Goal: Use online tool/utility: Use online tool/utility

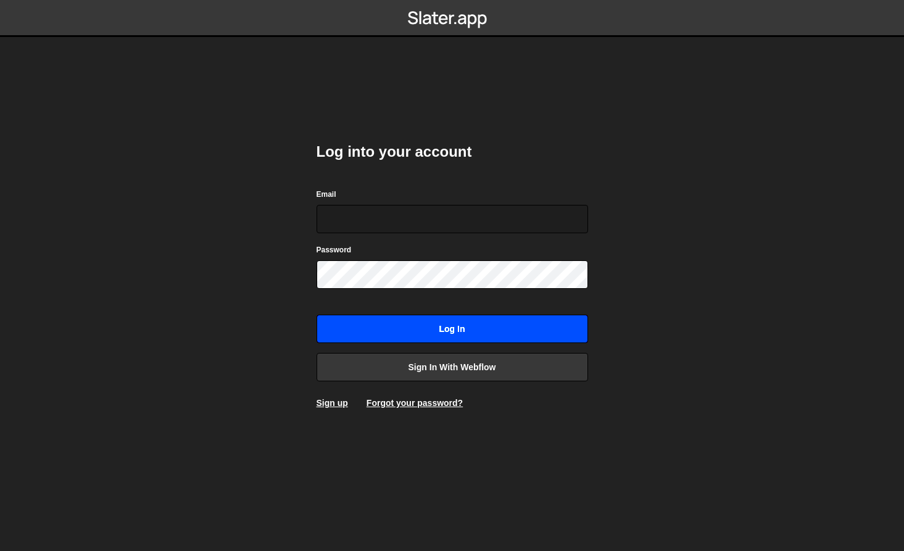
type input "[EMAIL_ADDRESS][DOMAIN_NAME]"
click at [478, 329] on input "Log in" at bounding box center [452, 329] width 271 height 28
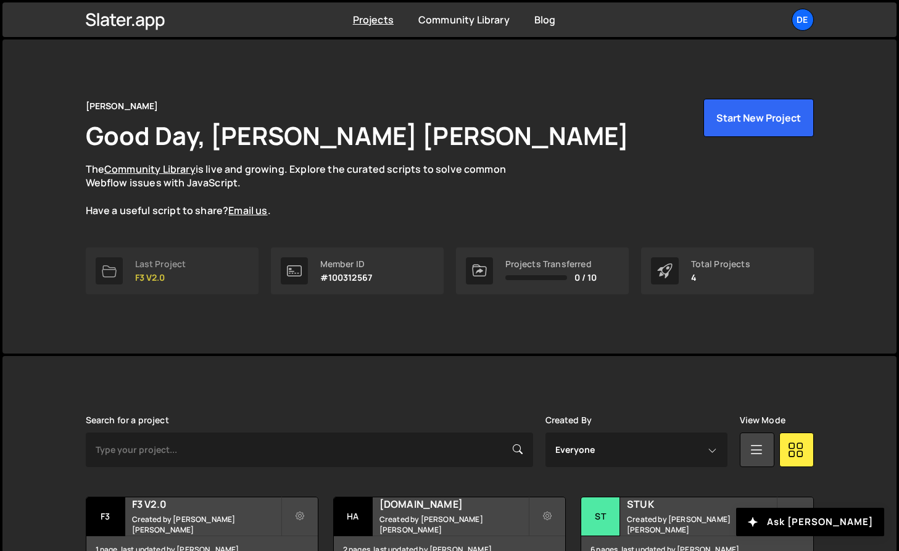
click at [180, 263] on div "Last Project" at bounding box center [160, 264] width 51 height 10
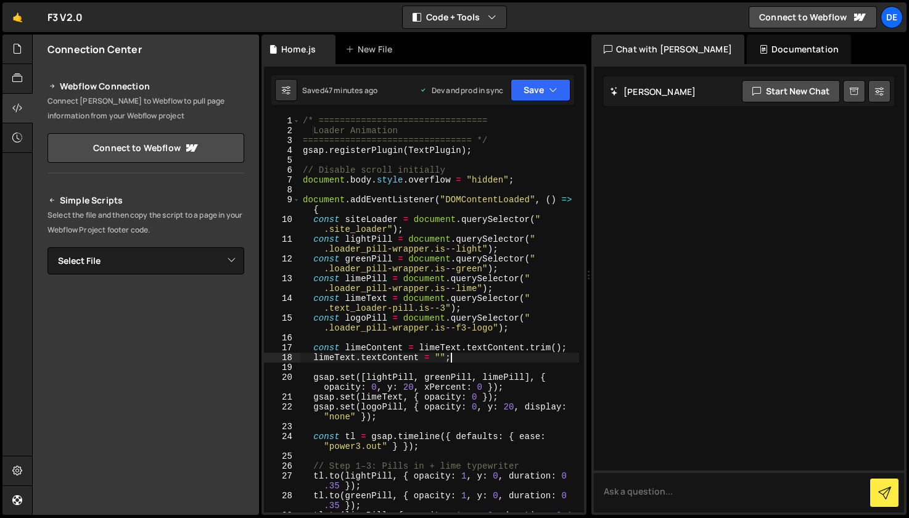
click at [476, 354] on div "/* ================================ Loader Animation ==========================…" at bounding box center [439, 329] width 279 height 426
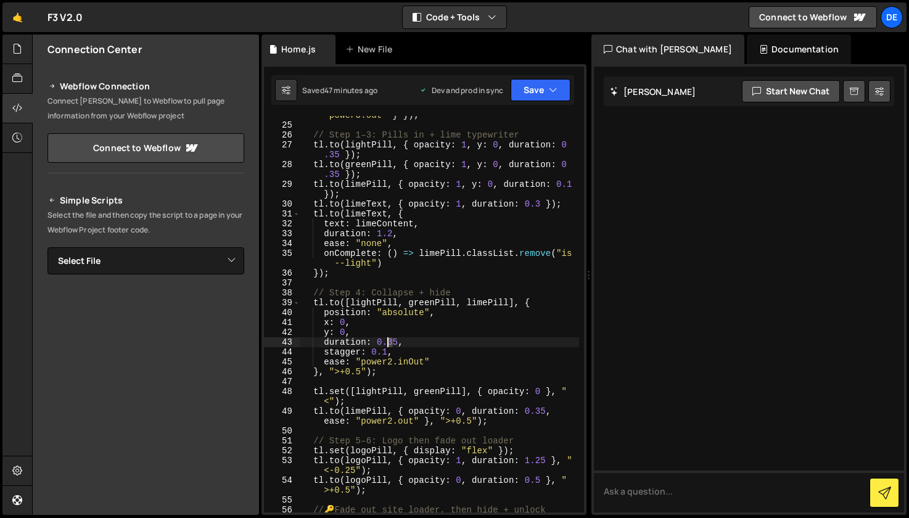
scroll to position [333, 0]
click at [390, 341] on div "const tl = gsap . timeline ({ defaults : { ease : "power3.out" } }) ; // Step 1…" at bounding box center [439, 319] width 279 height 436
drag, startPoint x: 397, startPoint y: 342, endPoint x: 409, endPoint y: 346, distance: 13.1
click at [395, 342] on div "const tl = gsap . timeline ({ defaults : { ease : "power3.out" } }) ; // Step 1…" at bounding box center [439, 318] width 279 height 436
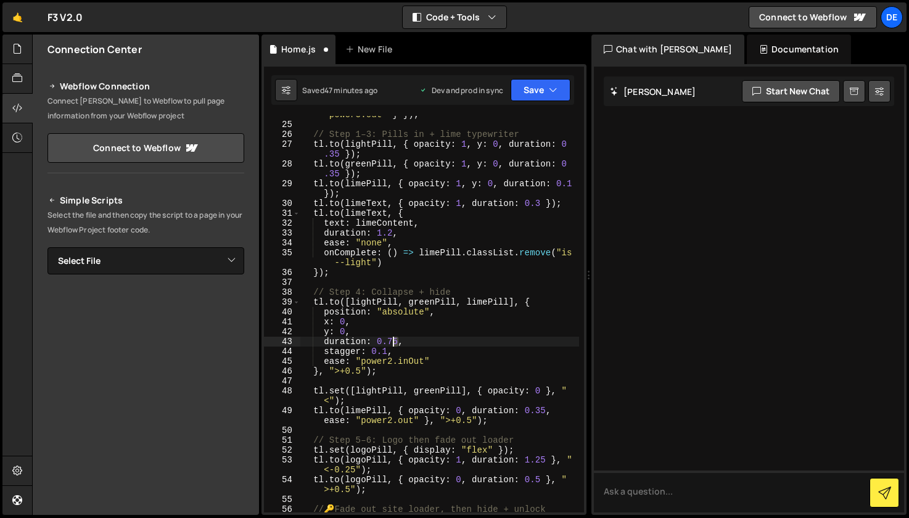
scroll to position [335, 0]
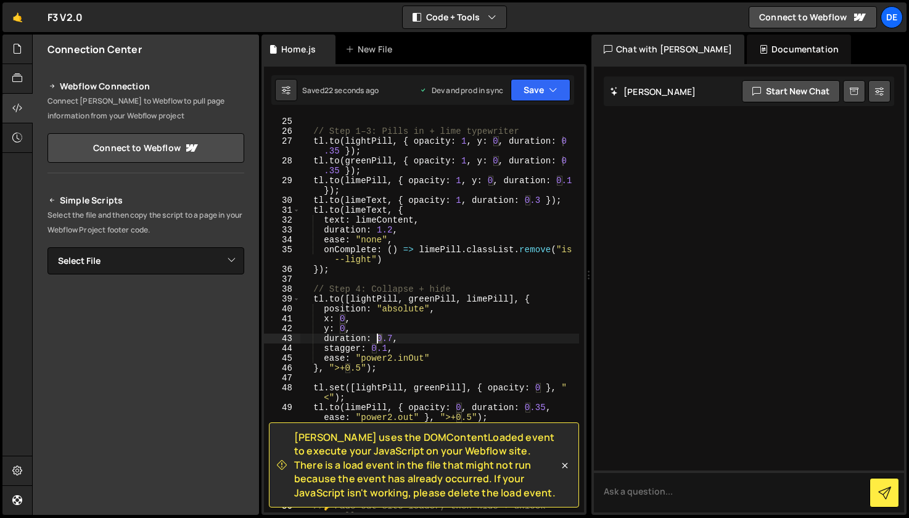
drag, startPoint x: 381, startPoint y: 339, endPoint x: 389, endPoint y: 341, distance: 8.2
click at [379, 339] on div "const tl = gsap . timeline ({ defaults : { ease : "power3.out" } }) ; // Step 1…" at bounding box center [439, 315] width 279 height 436
click at [389, 339] on div "const tl = gsap . timeline ({ defaults : { ease : "power3.out" } }) ; // Step 1…" at bounding box center [439, 315] width 279 height 436
click at [453, 315] on div "const tl = gsap . timeline ({ defaults : { ease : "power3.out" } }) ; // Step 1…" at bounding box center [439, 315] width 279 height 436
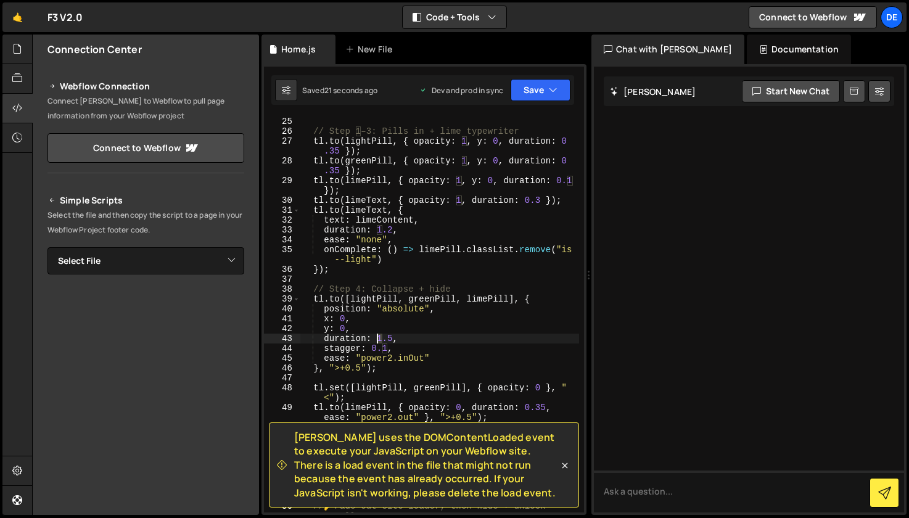
click at [379, 341] on div "const tl = gsap . timeline ({ defaults : { ease : "power3.out" } }) ; // Step 1…" at bounding box center [439, 315] width 279 height 436
drag, startPoint x: 389, startPoint y: 337, endPoint x: 408, endPoint y: 338, distance: 19.8
click at [391, 337] on div "const tl = gsap . timeline ({ defaults : { ease : "power3.out" } }) ; // Step 1…" at bounding box center [439, 315] width 279 height 436
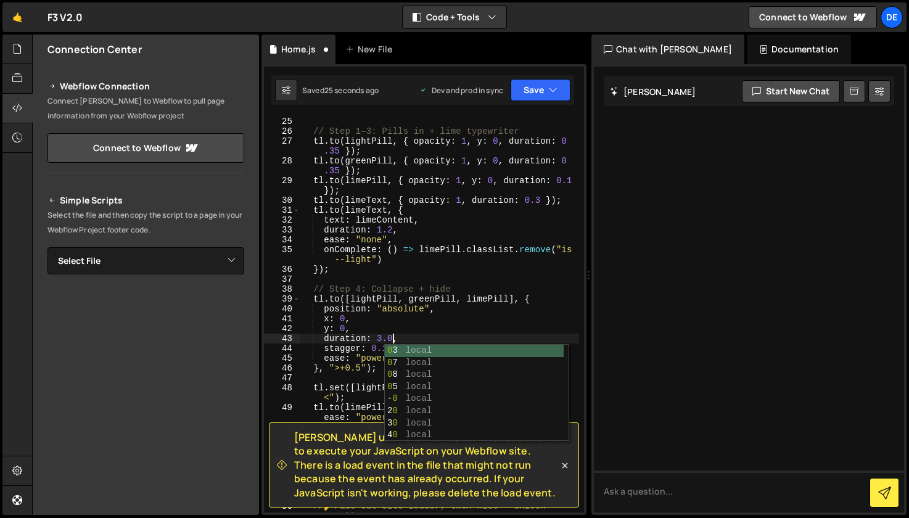
click at [420, 318] on div "const tl = gsap . timeline ({ defaults : { ease : "power3.out" } }) ; // Step 1…" at bounding box center [439, 315] width 279 height 436
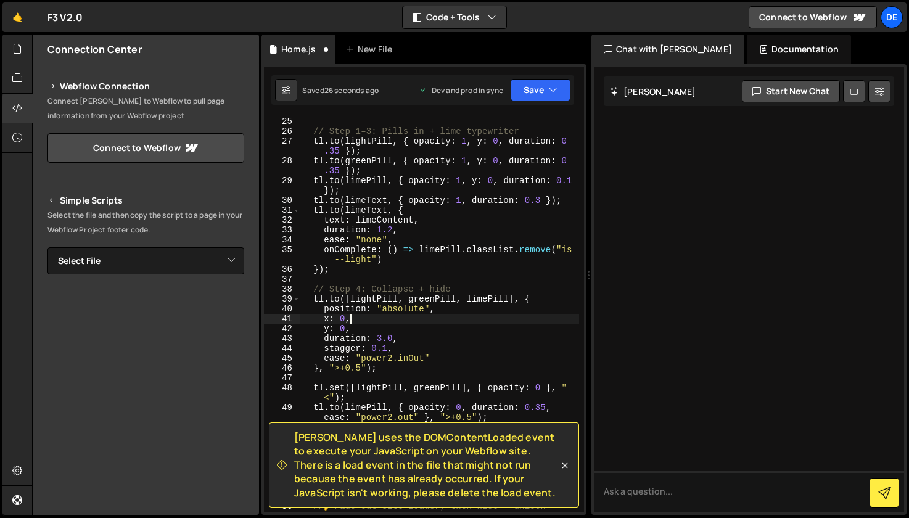
scroll to position [0, 2]
click at [378, 338] on div "const tl = gsap . timeline ({ defaults : { ease : "power3.out" } }) ; // Step 1…" at bounding box center [439, 315] width 279 height 436
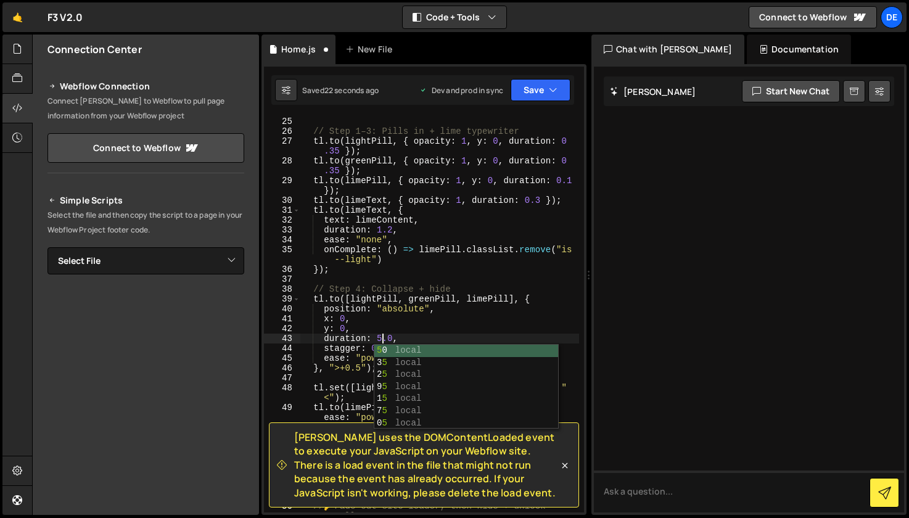
scroll to position [0, 6]
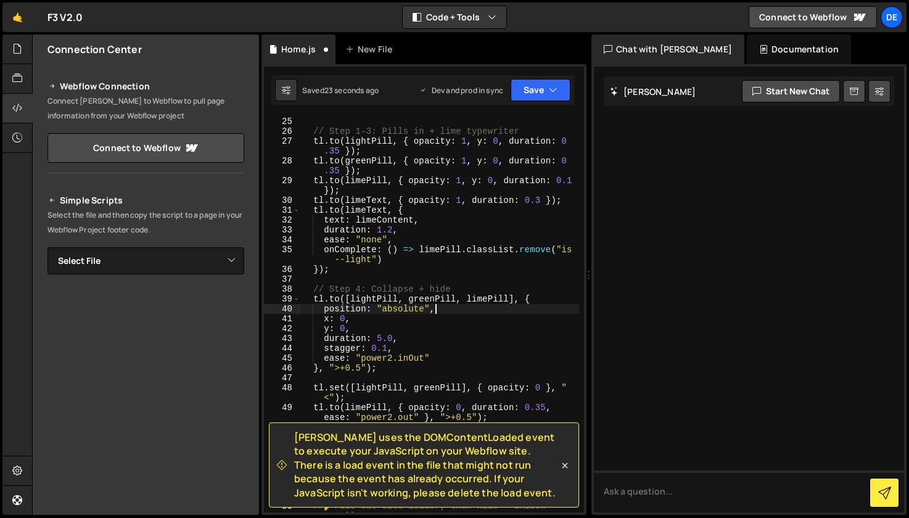
click at [441, 312] on div "const tl = gsap . timeline ({ defaults : { ease : "power3.out" } }) ; // Step 1…" at bounding box center [439, 315] width 279 height 436
click at [378, 341] on div "const tl = gsap . timeline ({ defaults : { ease : "power3.out" } }) ; // Step 1…" at bounding box center [439, 315] width 279 height 436
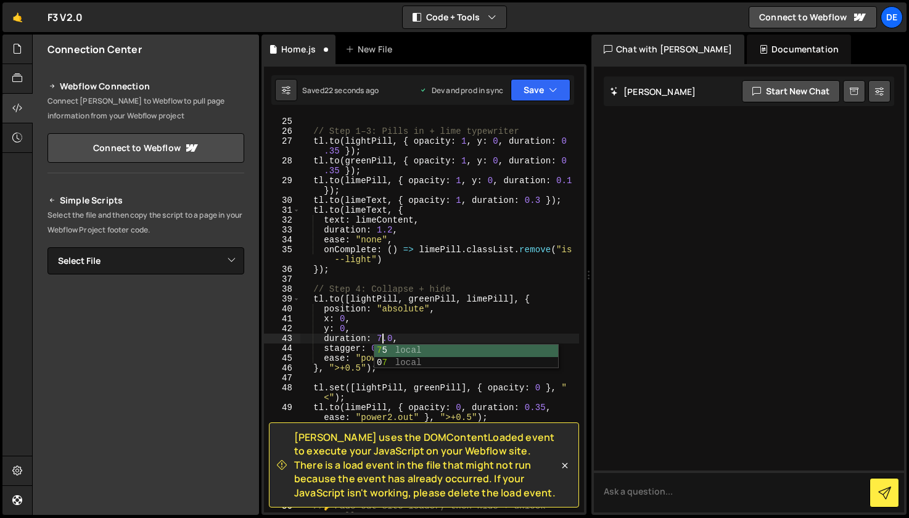
click at [431, 330] on div "const tl = gsap . timeline ({ defaults : { ease : "power3.out" } }) ; // Step 1…" at bounding box center [439, 315] width 279 height 436
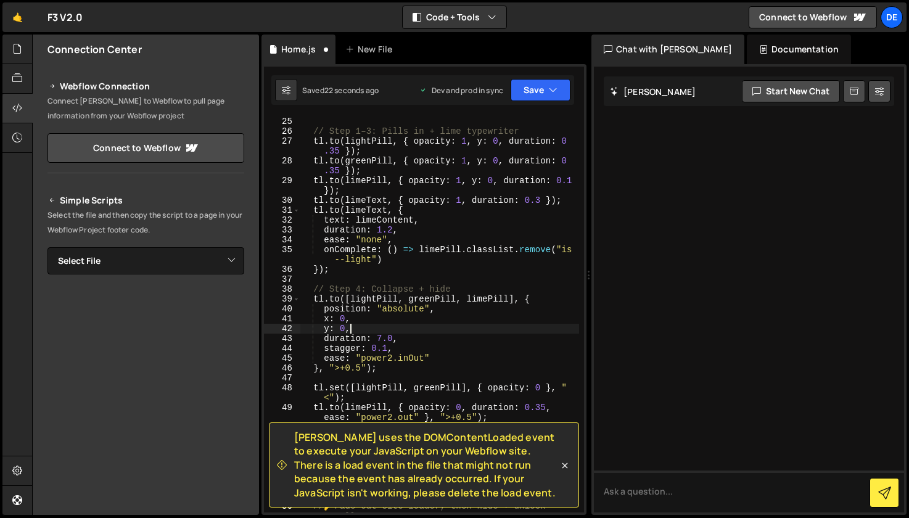
scroll to position [0, 2]
click at [437, 345] on div "const tl = gsap . timeline ({ defaults : { ease : "power3.out" } }) ; // Step 1…" at bounding box center [439, 315] width 279 height 436
click at [348, 368] on div "const tl = gsap . timeline ({ defaults : { ease : "power3.out" } }) ; // Step 1…" at bounding box center [439, 315] width 279 height 436
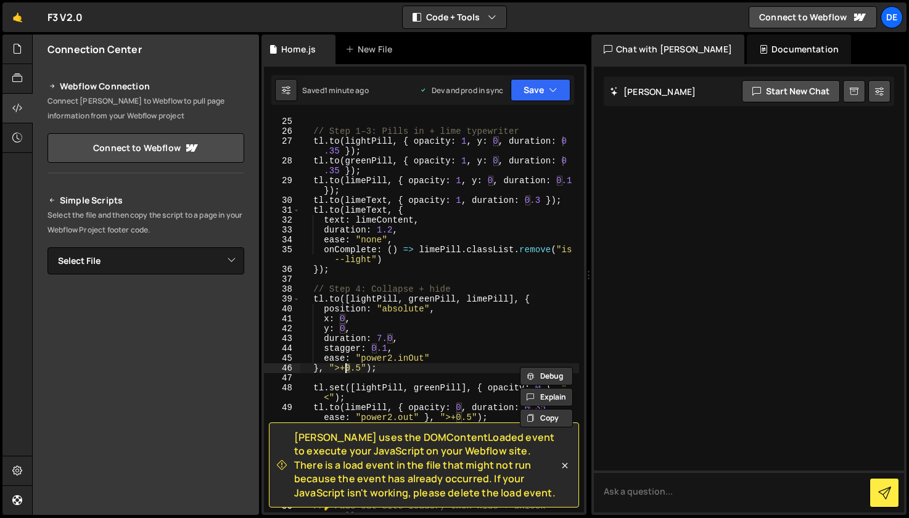
scroll to position [0, 3]
click at [436, 347] on div "const tl = gsap . timeline ({ defaults : { ease : "power3.out" } }) ; // Step 1…" at bounding box center [439, 315] width 279 height 436
click at [384, 336] on div "const tl = gsap . timeline ({ defaults : { ease : "power3.out" } }) ; // Step 1…" at bounding box center [439, 315] width 279 height 436
drag, startPoint x: 381, startPoint y: 337, endPoint x: 395, endPoint y: 339, distance: 14.3
click at [378, 337] on div "const tl = gsap . timeline ({ defaults : { ease : "power3.out" } }) ; // Step 1…" at bounding box center [439, 315] width 279 height 436
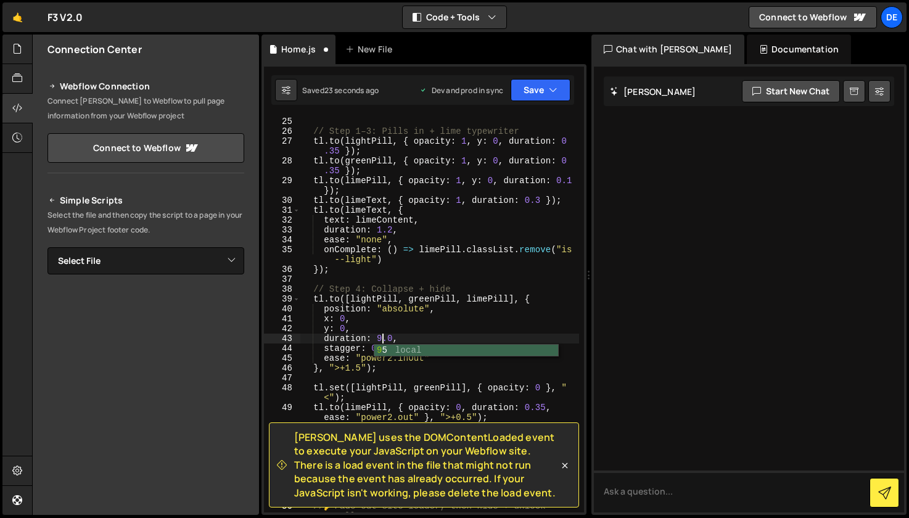
click at [411, 315] on div "const tl = gsap . timeline ({ defaults : { ease : "power3.out" } }) ; // Step 1…" at bounding box center [439, 315] width 279 height 436
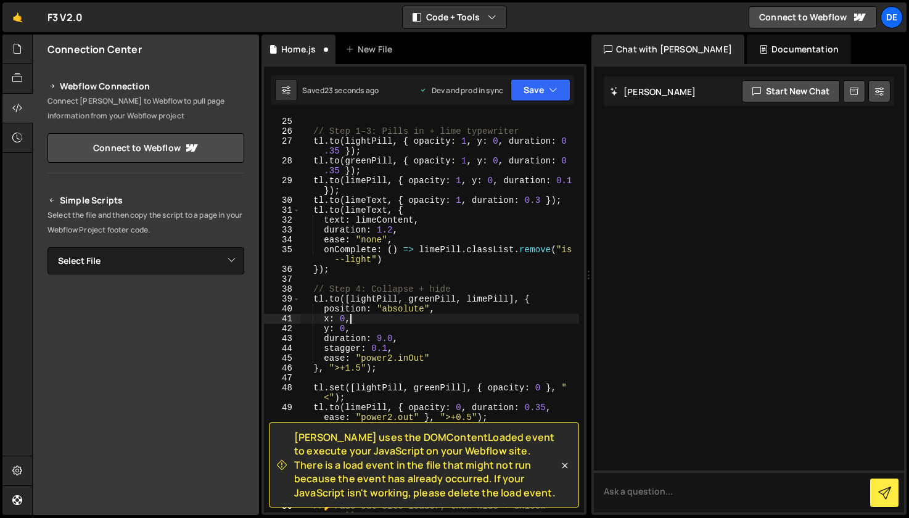
scroll to position [0, 2]
click at [463, 334] on div "const tl = gsap . timeline ({ defaults : { ease : "power3.out" } }) ; // Step 1…" at bounding box center [439, 315] width 279 height 436
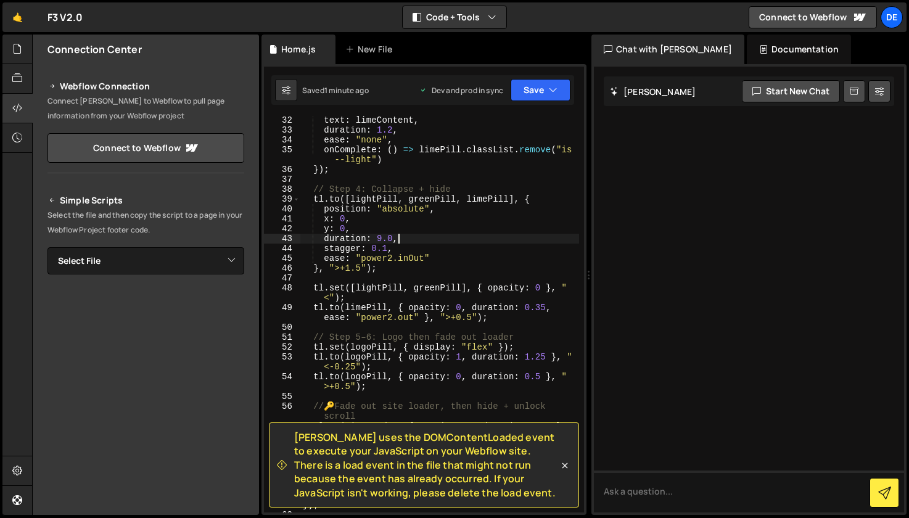
scroll to position [437, 0]
drag, startPoint x: 339, startPoint y: 365, endPoint x: 360, endPoint y: 365, distance: 20.4
click at [336, 365] on div "text : limeContent , duration : 1.2 , ease : "none" , onComplete : ( ) => limeP…" at bounding box center [439, 322] width 279 height 416
click at [399, 350] on div "text : limeContent , duration : 1.2 , ease : "none" , onComplete : ( ) => limeP…" at bounding box center [439, 322] width 279 height 416
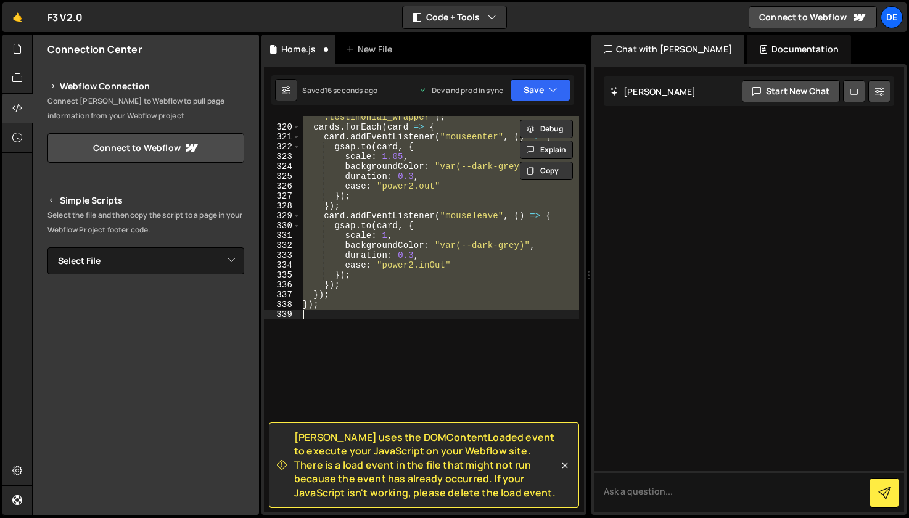
scroll to position [483, 0]
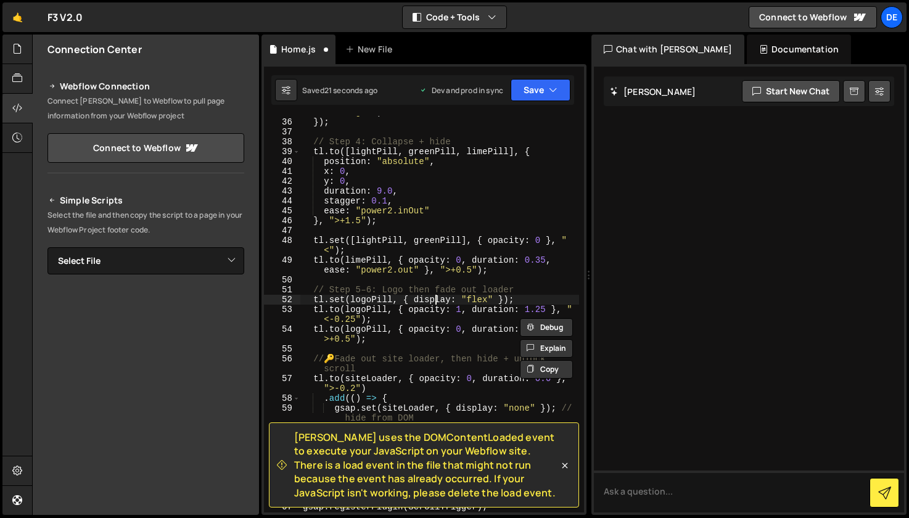
click at [434, 301] on div "onComplete : ( ) => limePill . classList . remove ( "is --light" ) }) ; // Step…" at bounding box center [439, 310] width 279 height 426
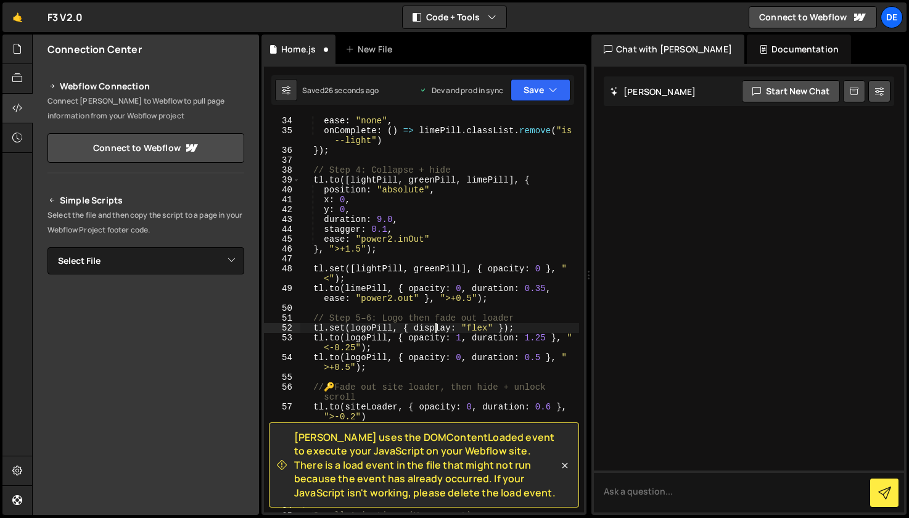
scroll to position [442, 0]
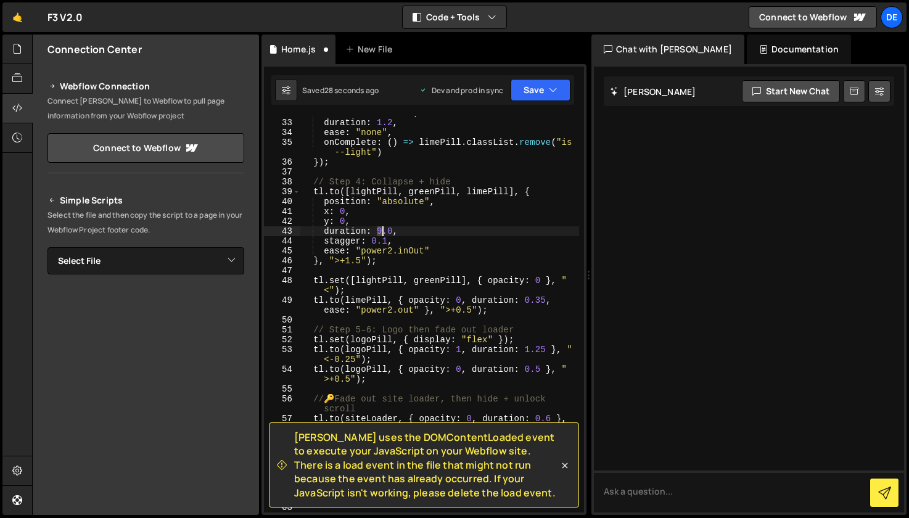
click at [383, 231] on div "text : limeContent , duration : 1.2 , ease : "none" , onComplete : ( ) => limeP…" at bounding box center [439, 316] width 279 height 416
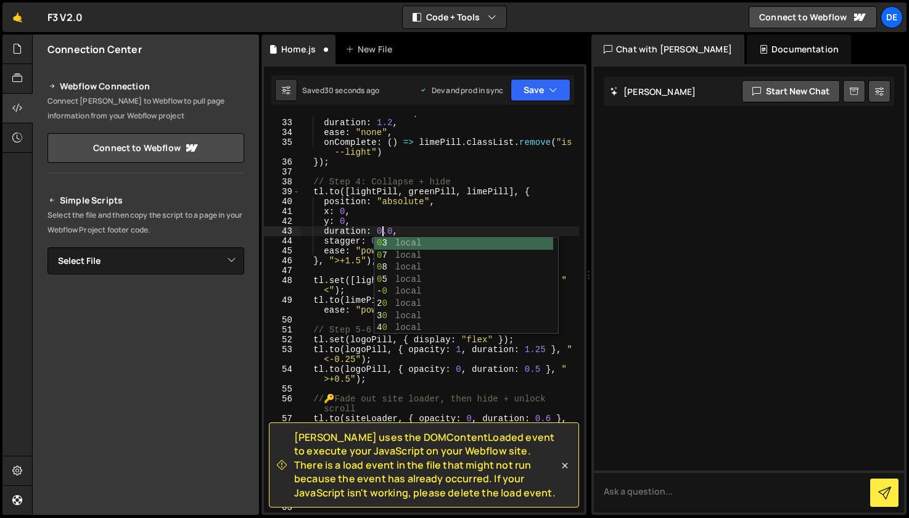
click at [392, 231] on div "text : limeContent , duration : 1.2 , ease : "none" , onComplete : ( ) => limeP…" at bounding box center [439, 316] width 279 height 416
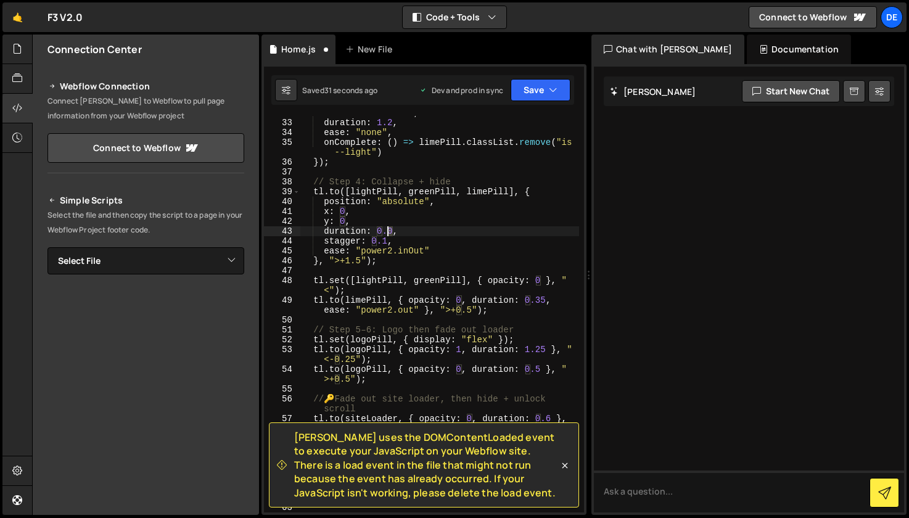
click at [388, 230] on div "text : limeContent , duration : 1.2 , ease : "none" , onComplete : ( ) => limeP…" at bounding box center [439, 316] width 279 height 416
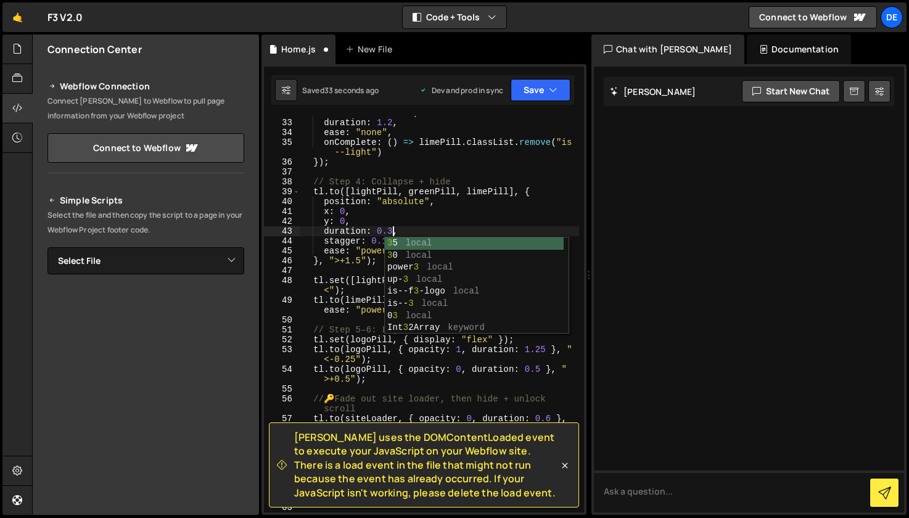
scroll to position [0, 6]
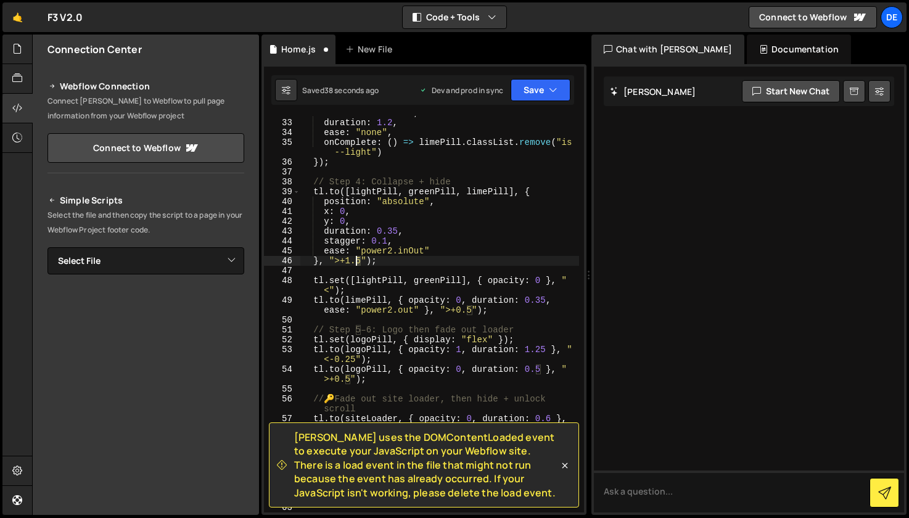
click at [357, 260] on div "text : limeContent , duration : 1.2 , ease : "none" , onComplete : ( ) => limeP…" at bounding box center [439, 316] width 279 height 416
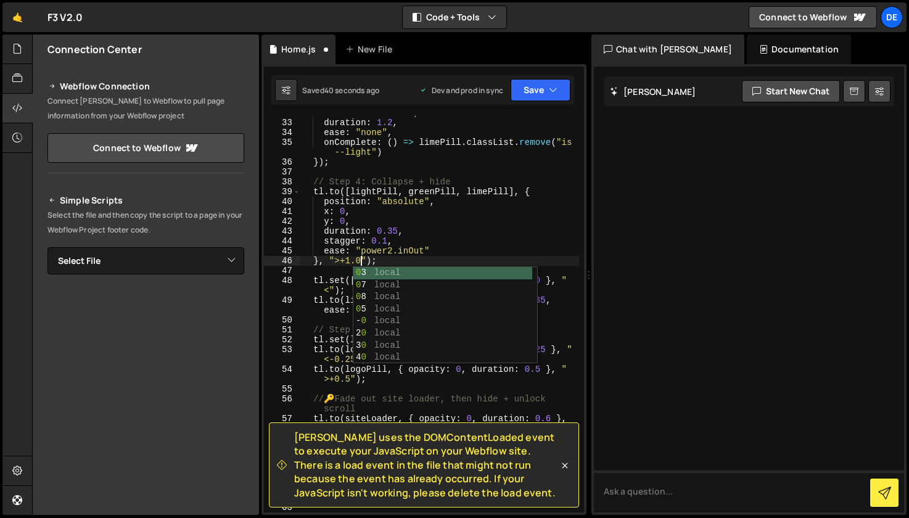
click at [419, 234] on div "text : limeContent , duration : 1.2 , ease : "none" , onComplete : ( ) => limeP…" at bounding box center [439, 316] width 279 height 416
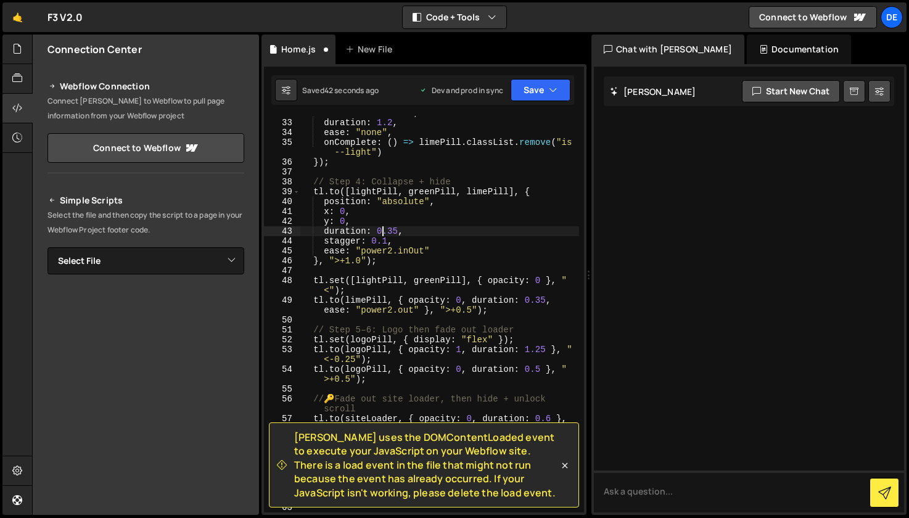
click at [379, 232] on div "text : limeContent , duration : 1.2 , ease : "none" , onComplete : ( ) => limeP…" at bounding box center [439, 316] width 279 height 416
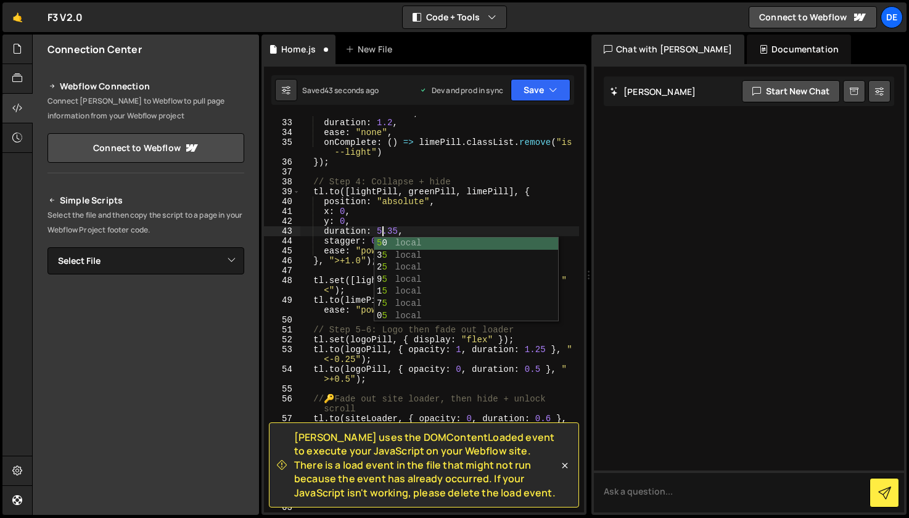
scroll to position [0, 6]
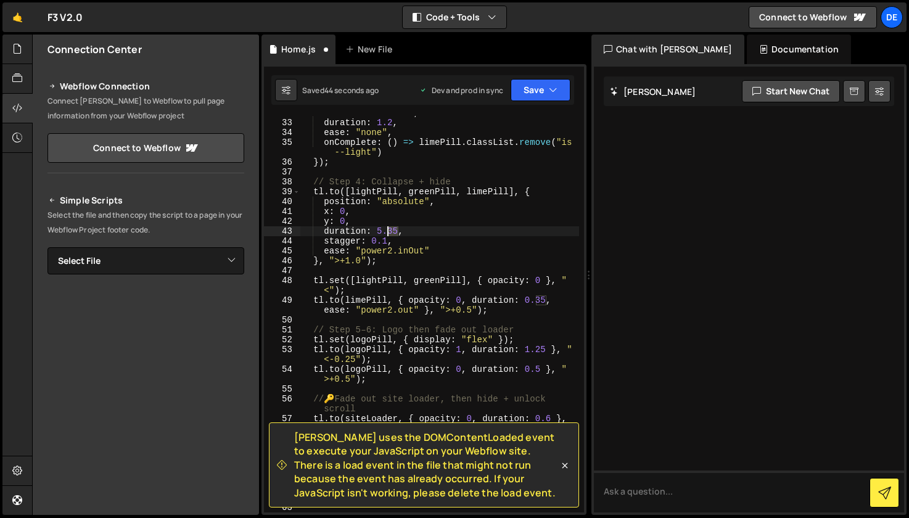
drag, startPoint x: 399, startPoint y: 231, endPoint x: 466, endPoint y: 257, distance: 71.9
click at [390, 231] on div "text : limeContent , duration : 1.2 , ease : "none" , onComplete : ( ) => limeP…" at bounding box center [439, 316] width 279 height 416
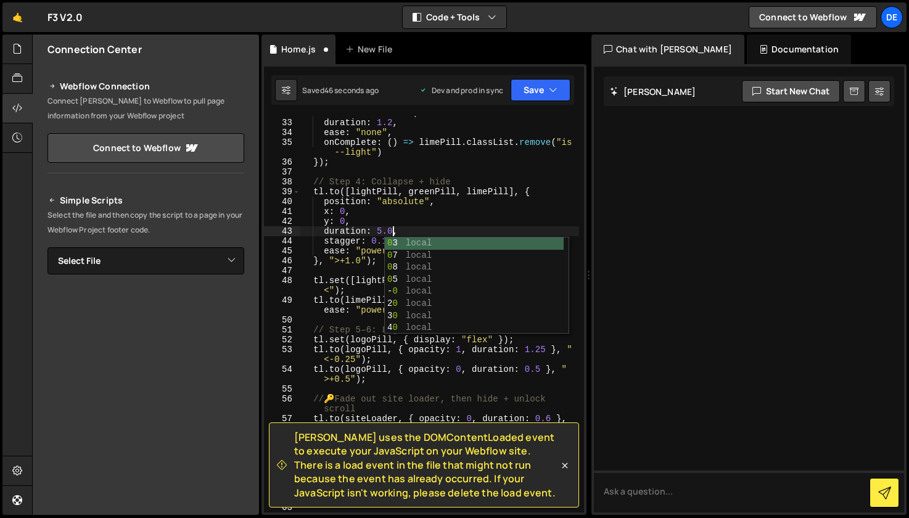
click at [487, 217] on div "text : limeContent , duration : 1.2 , ease : "none" , onComplete : ( ) => limeP…" at bounding box center [439, 316] width 279 height 416
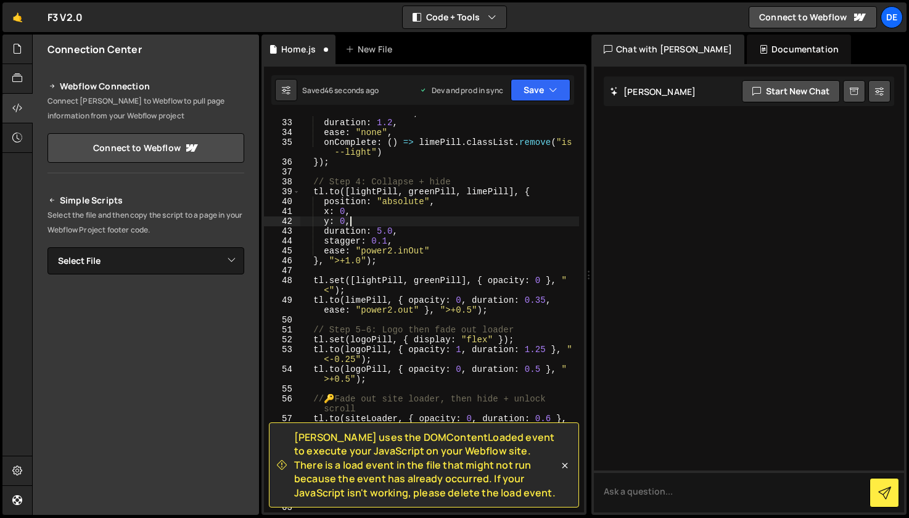
scroll to position [0, 2]
click at [357, 361] on div "text : limeContent , duration : 1.2 , ease : "none" , onComplete : ( ) => limeP…" at bounding box center [439, 316] width 279 height 416
click at [338, 360] on div "text : limeContent , duration : 1.2 , ease : "none" , onComplete : ( ) => limeP…" at bounding box center [439, 316] width 279 height 416
click at [336, 360] on div "text : limeContent , duration : 1.2 , ease : "none" , onComplete : ( ) => limeP…" at bounding box center [439, 316] width 279 height 416
click at [378, 344] on div "text : limeContent , duration : 1.2 , ease : "none" , onComplete : ( ) => limeP…" at bounding box center [439, 316] width 279 height 416
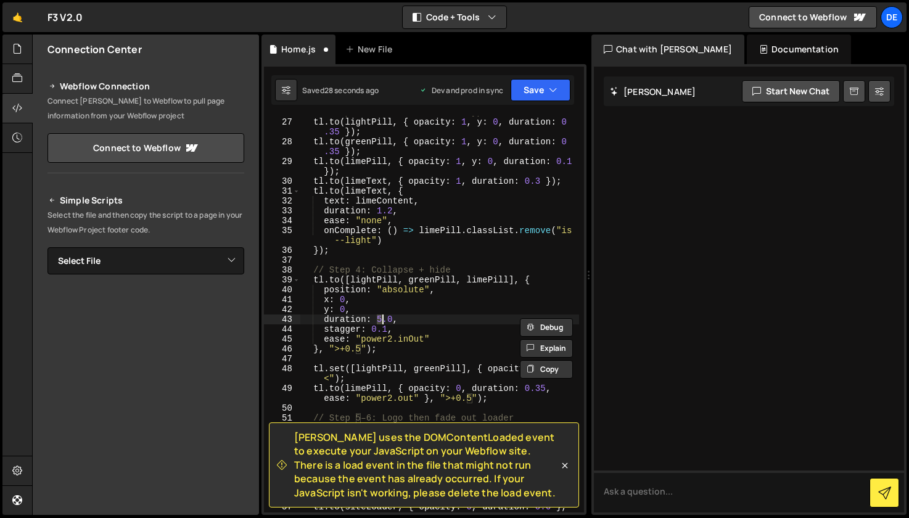
scroll to position [355, 0]
drag, startPoint x: 377, startPoint y: 318, endPoint x: 407, endPoint y: 319, distance: 29.6
click at [382, 318] on div "// Step 1–3: Pills in + lime typewriter tl . to ( lightPill , { opacity : 1 , y…" at bounding box center [439, 320] width 279 height 426
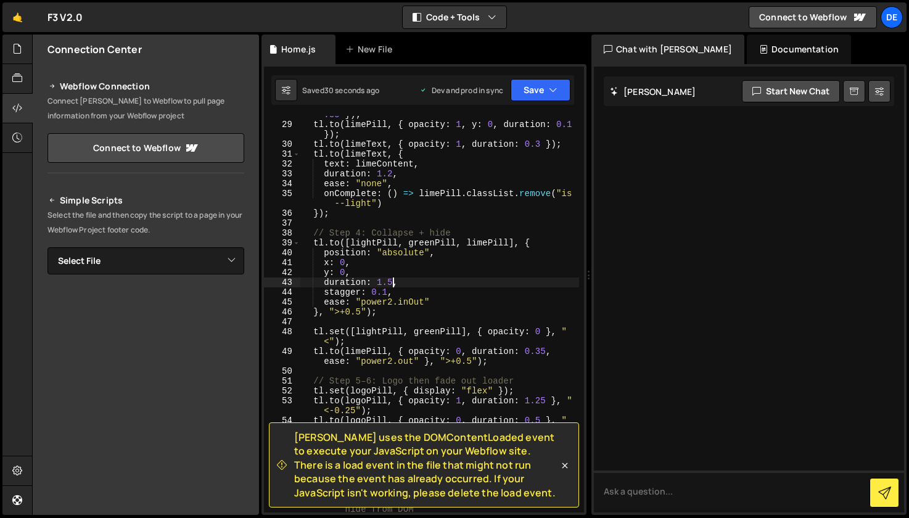
scroll to position [393, 0]
click at [346, 296] on div "tl . to ( greenPill , { opacity : 1 , y : 0 , duration : 0 .35 }) ; tl . to ( l…" at bounding box center [439, 316] width 279 height 436
click at [347, 310] on div "tl . to ( greenPill , { opacity : 1 , y : 0 , duration : 0 .35 }) ; tl . to ( l…" at bounding box center [439, 316] width 279 height 436
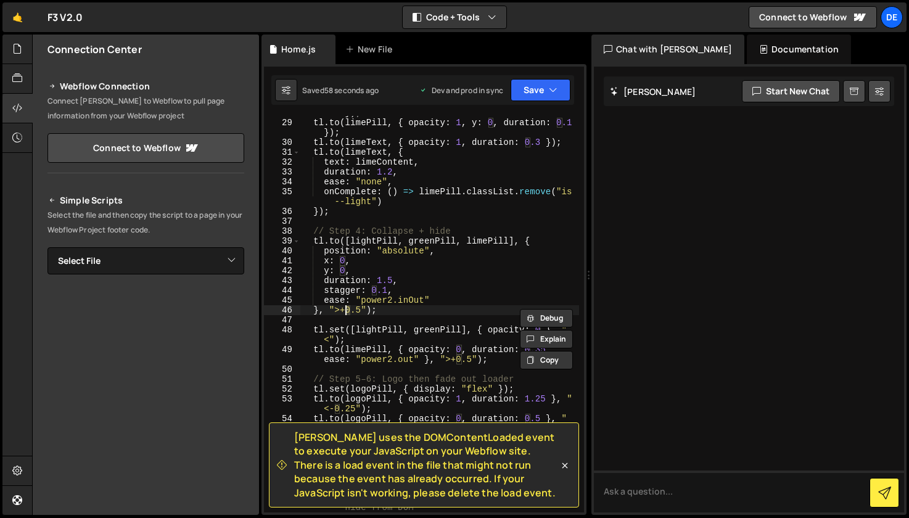
scroll to position [0, 3]
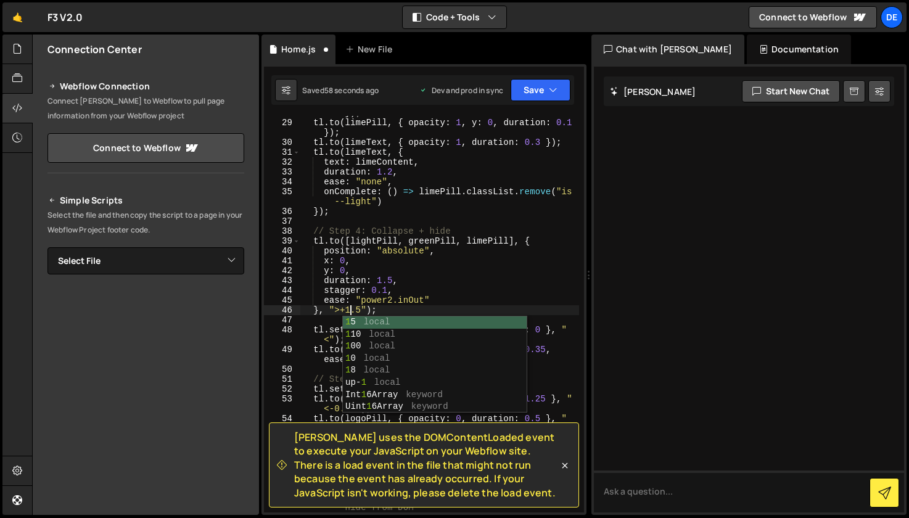
click at [397, 288] on div "tl . to ( greenPill , { opacity : 1 , y : 0 , duration : 0 .35 }) ; tl . to ( l…" at bounding box center [439, 316] width 279 height 436
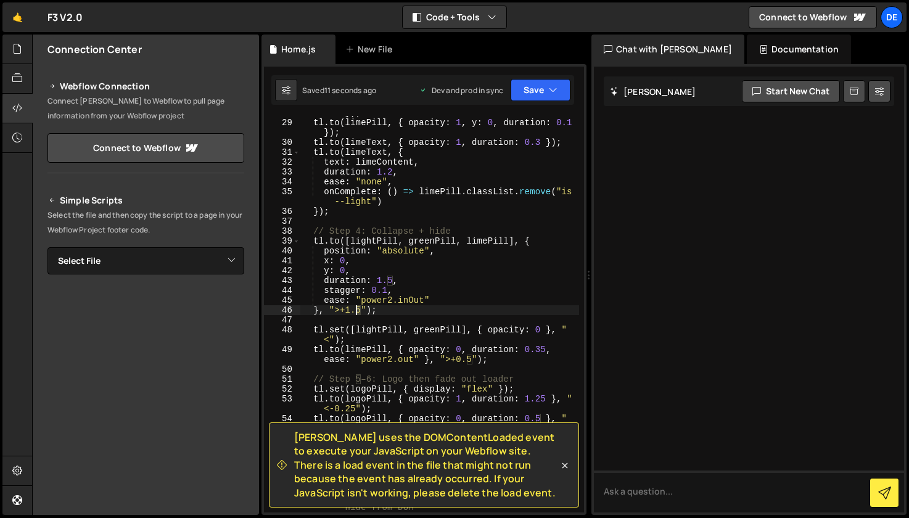
drag, startPoint x: 360, startPoint y: 313, endPoint x: 373, endPoint y: 319, distance: 14.4
click at [356, 313] on div "tl . to ( greenPill , { opacity : 1 , y : 0 , duration : 0 .35 }) ; tl . to ( l…" at bounding box center [439, 316] width 279 height 436
click at [434, 292] on div "tl . to ( greenPill , { opacity : 1 , y : 0 , duration : 0 .35 }) ; tl . to ( l…" at bounding box center [439, 316] width 279 height 436
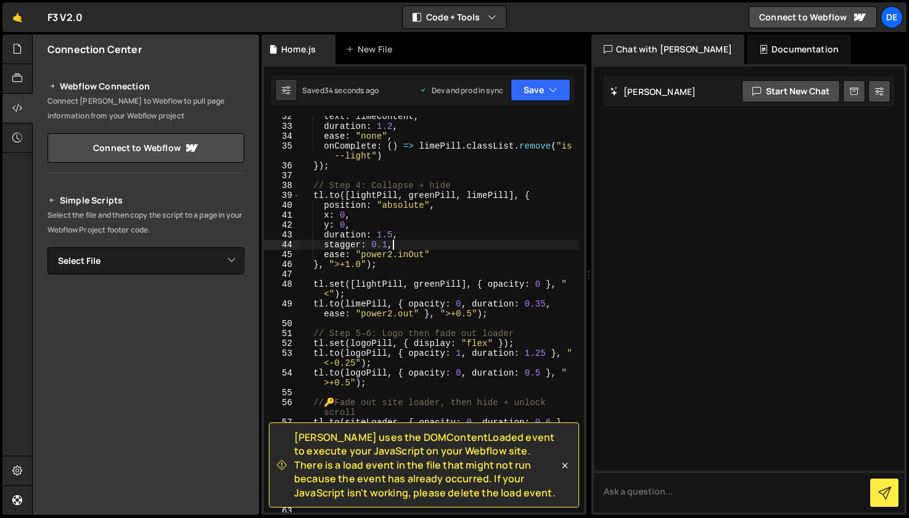
scroll to position [439, 0]
click at [347, 362] on div "text : limeContent , duration : 1.2 , ease : "none" , onComplete : ( ) => limeP…" at bounding box center [439, 320] width 279 height 416
click at [426, 354] on div "text : limeContent , duration : 1.2 , ease : "none" , onComplete : ( ) => limeP…" at bounding box center [439, 320] width 279 height 416
drag, startPoint x: 338, startPoint y: 383, endPoint x: 345, endPoint y: 384, distance: 6.8
click at [337, 384] on div "text : limeContent , duration : 1.2 , ease : "none" , onComplete : ( ) => limeP…" at bounding box center [439, 320] width 279 height 416
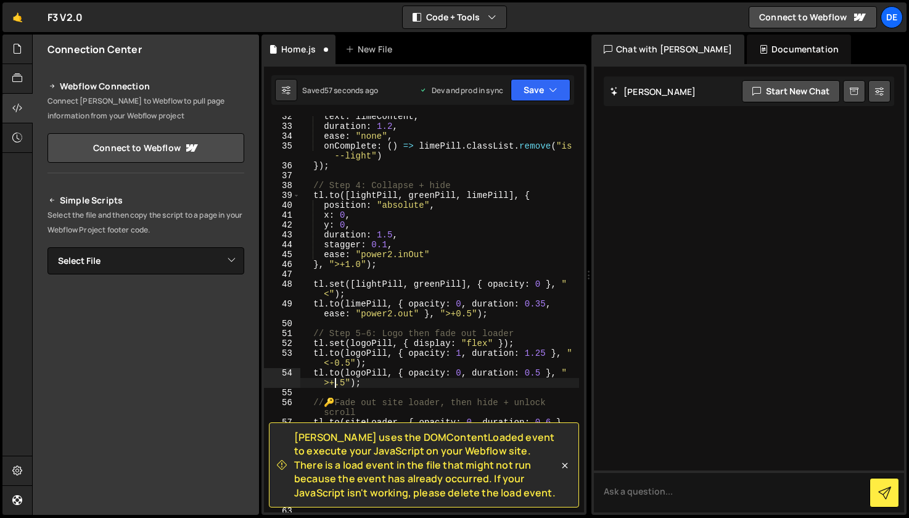
scroll to position [0, 19]
click at [660, 337] on div at bounding box center [749, 290] width 310 height 446
click at [413, 311] on div "text : limeContent , duration : 1.2 , ease : "none" , onComplete : ( ) => limeP…" at bounding box center [439, 320] width 279 height 416
click at [347, 363] on div "text : limeContent , duration : 1.2 , ease : "none" , onComplete : ( ) => limeP…" at bounding box center [439, 320] width 279 height 416
click at [420, 337] on div "text : limeContent , duration : 1.2 , ease : "none" , onComplete : ( ) => limeP…" at bounding box center [439, 320] width 279 height 416
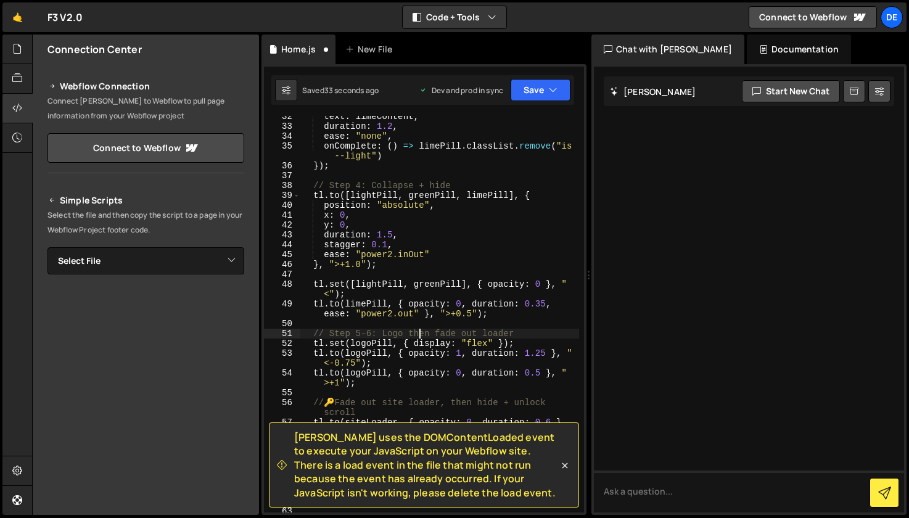
scroll to position [0, 14]
click at [337, 363] on div "text : limeContent , duration : 1.2 , ease : "none" , onComplete : ( ) => limeP…" at bounding box center [439, 320] width 279 height 416
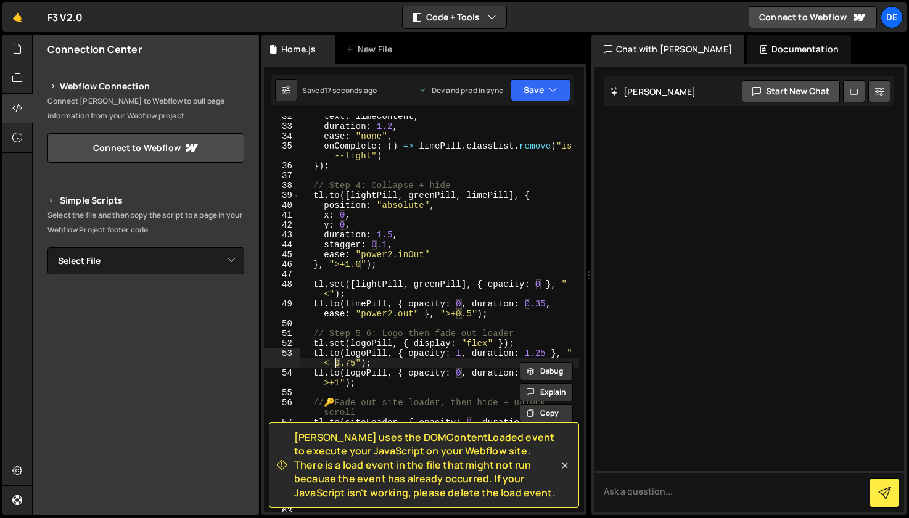
scroll to position [0, 20]
drag, startPoint x: 352, startPoint y: 361, endPoint x: 379, endPoint y: 362, distance: 26.5
click at [353, 361] on div "text : limeContent , duration : 1.2 , ease : "none" , onComplete : ( ) => limeP…" at bounding box center [439, 320] width 279 height 416
click at [505, 347] on div "text : limeContent , duration : 1.2 , ease : "none" , onComplete : ( ) => limeP…" at bounding box center [439, 320] width 279 height 416
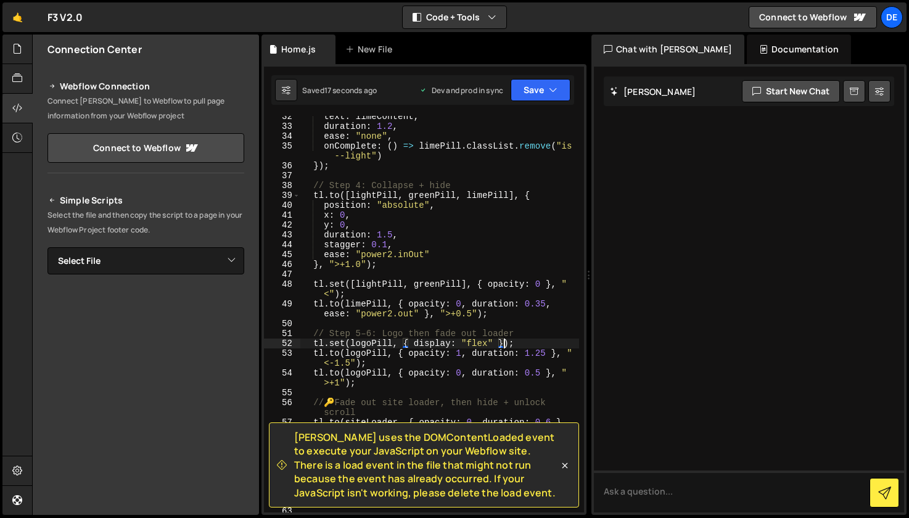
scroll to position [0, 14]
click at [527, 354] on div "text : limeContent , duration : 1.2 , ease : "none" , onComplete : ( ) => limeP…" at bounding box center [439, 320] width 279 height 416
type textarea "[DOMAIN_NAME](logoPill, { opacity: 1, duration: 0.25 }, "<-1.5");"
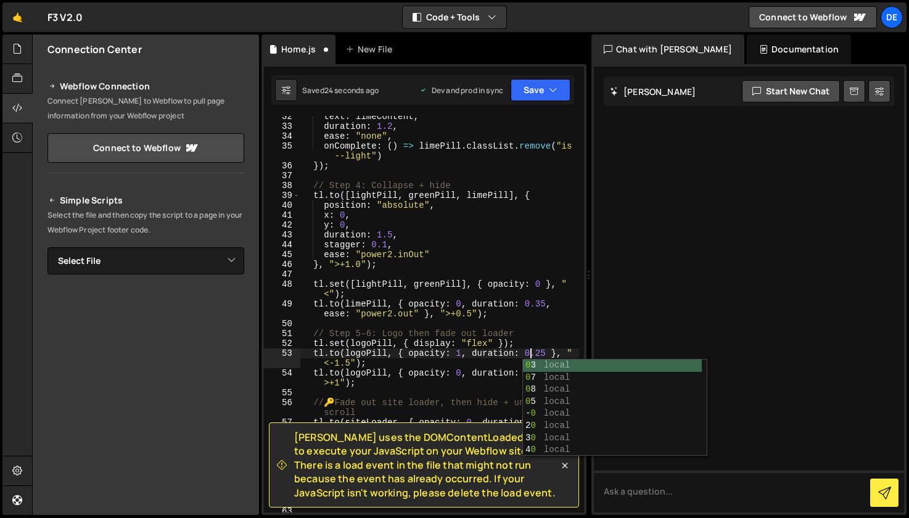
scroll to position [0, 15]
click at [560, 321] on div "text : limeContent , duration : 1.2 , ease : "none" , onComplete : ( ) => limeP…" at bounding box center [439, 320] width 279 height 416
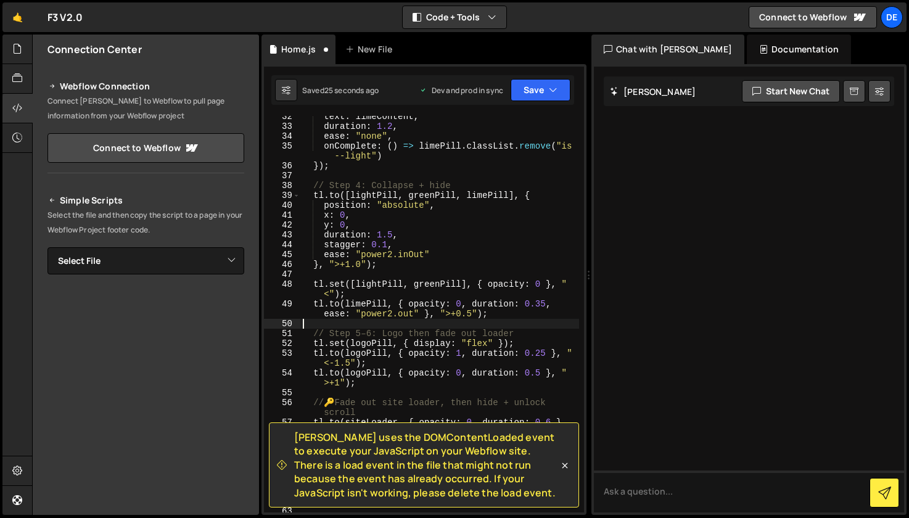
scroll to position [0, 0]
click at [537, 353] on div "text : limeContent , duration : 1.2 , ease : "none" , onComplete : ( ) => limeP…" at bounding box center [439, 320] width 279 height 416
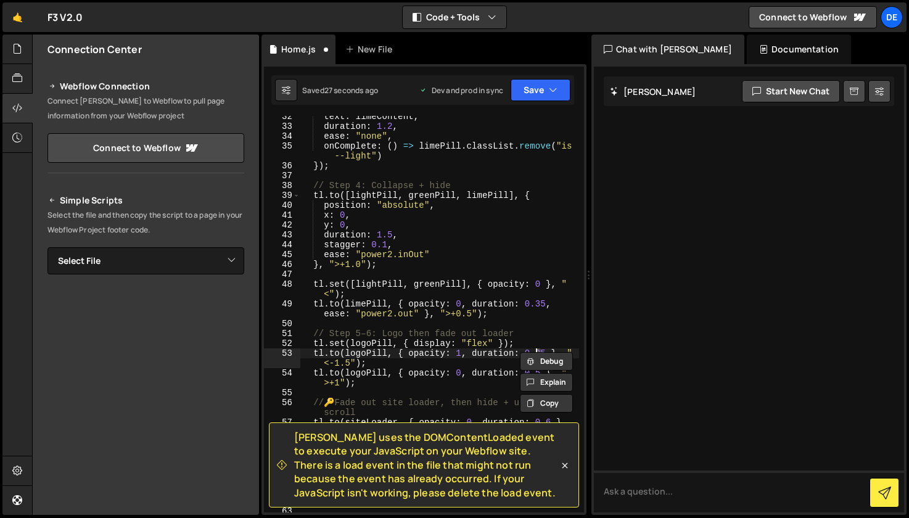
type textarea "[DOMAIN_NAME](logoPill, { opacity: 1, duration: 0.75 }, "<-1.5");"
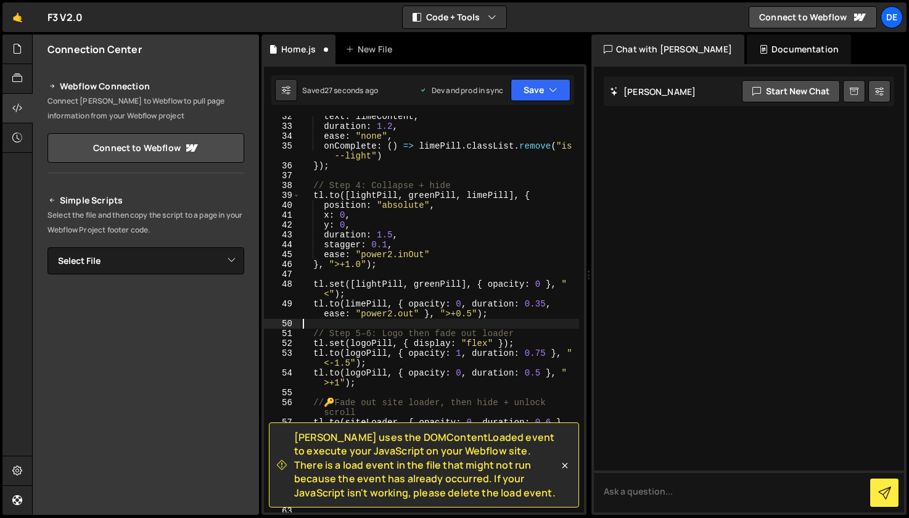
click at [542, 322] on div "text : limeContent , duration : 1.2 , ease : "none" , onComplete : ( ) => limeP…" at bounding box center [439, 320] width 279 height 416
click at [469, 364] on div "text : limeContent , duration : 1.2 , ease : "none" , onComplete : ( ) => limeP…" at bounding box center [439, 320] width 279 height 416
click at [336, 363] on div "text : limeContent , duration : 1.2 , ease : "none" , onComplete : ( ) => limeP…" at bounding box center [439, 320] width 279 height 416
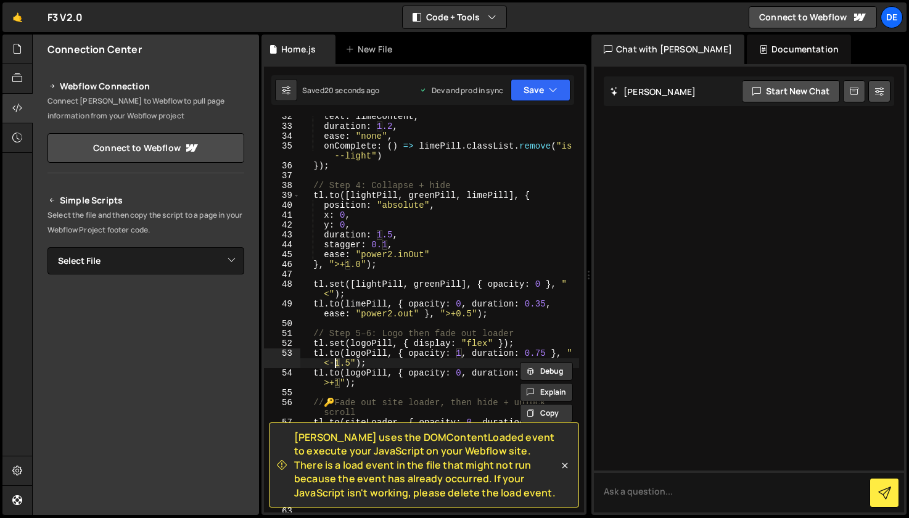
scroll to position [0, 20]
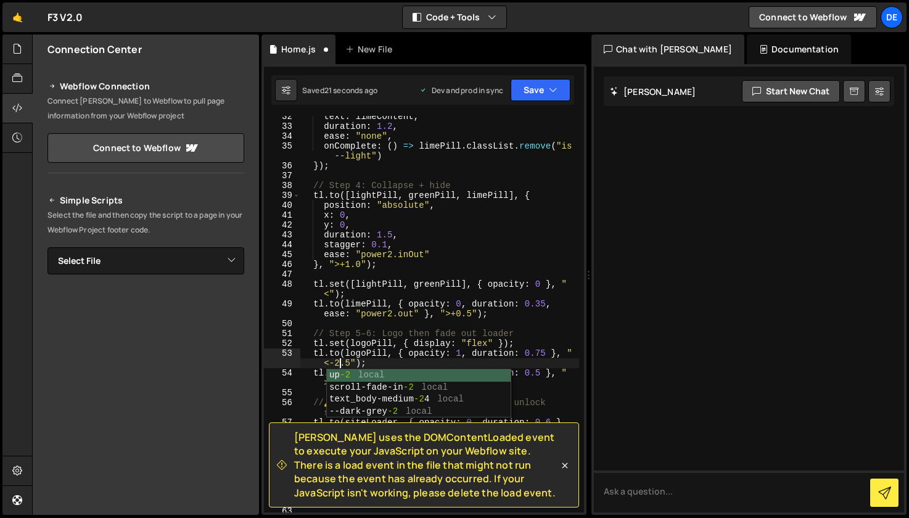
click at [351, 360] on div "text : limeContent , duration : 1.2 , ease : "none" , onComplete : ( ) => limeP…" at bounding box center [439, 320] width 279 height 416
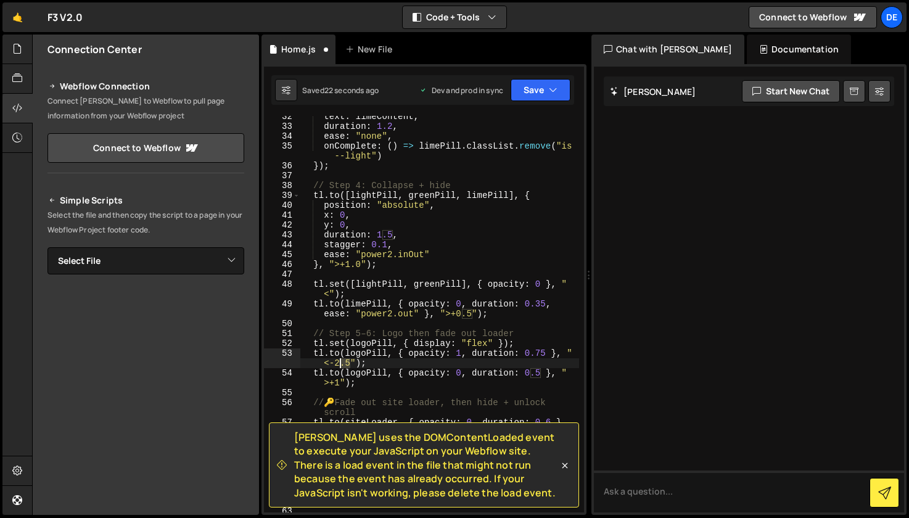
click at [341, 363] on div "text : limeContent , duration : 1.2 , ease : "none" , onComplete : ( ) => limeP…" at bounding box center [439, 320] width 279 height 416
click at [349, 380] on div "text : limeContent , duration : 1.2 , ease : "none" , onComplete : ( ) => limeP…" at bounding box center [439, 320] width 279 height 416
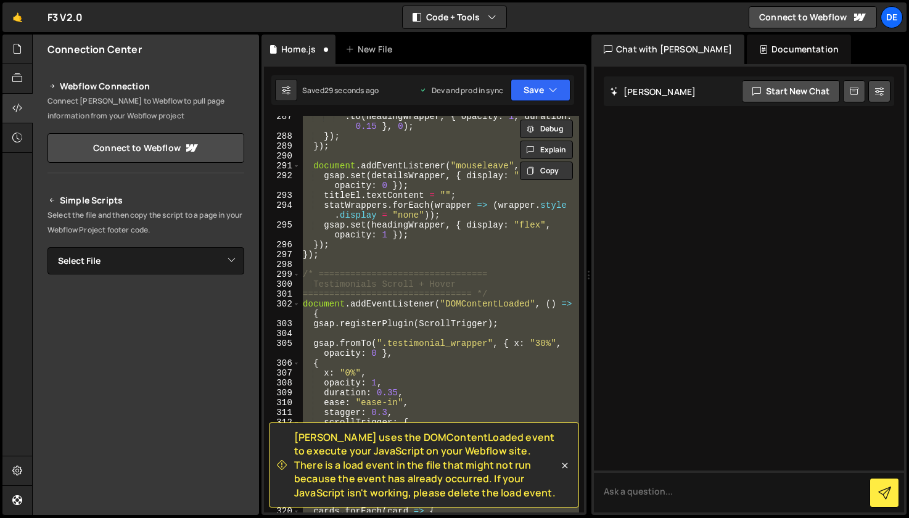
scroll to position [3410, 0]
click at [489, 256] on div ". to ( headingWrapper , { opacity : 1 , duration : 0.15 } , 0 ) ; }) ; }) ; doc…" at bounding box center [439, 314] width 279 height 397
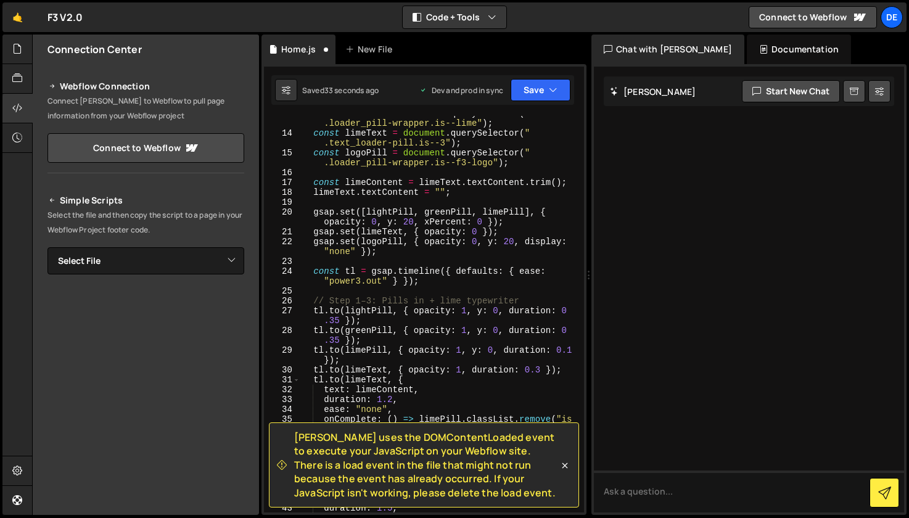
scroll to position [165, 0]
drag, startPoint x: 561, startPoint y: 467, endPoint x: 543, endPoint y: 460, distance: 19.4
click at [561, 467] on icon at bounding box center [565, 466] width 12 height 12
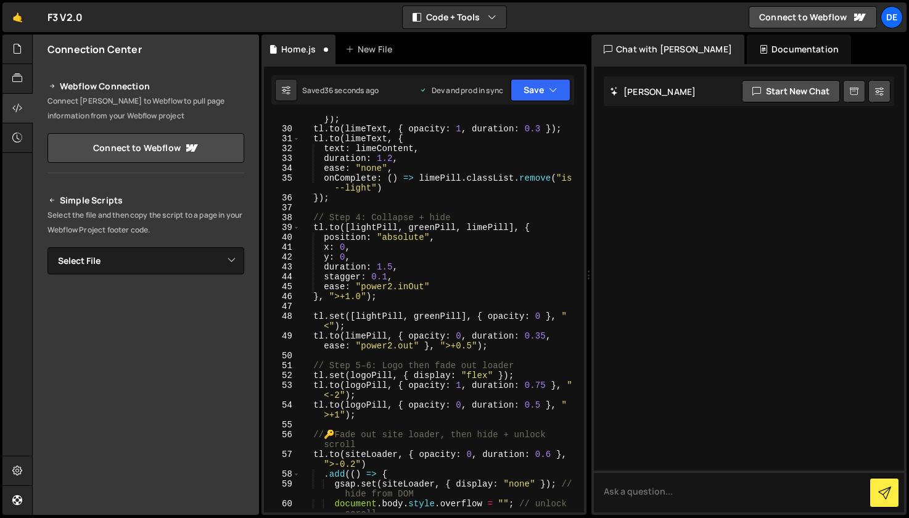
scroll to position [407, 0]
click at [526, 386] on div "tl . to ( limePill , { opacity : 1 , y : 0 , duration : 0.1 }) ; tl . to ( lime…" at bounding box center [439, 317] width 279 height 426
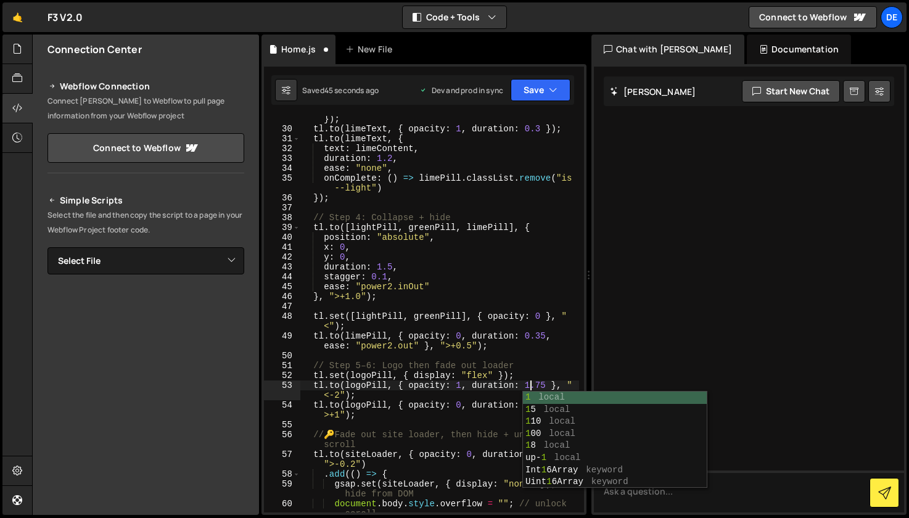
click at [539, 383] on div "tl . to ( limePill , { opacity : 1 , y : 0 , duration : 0.1 }) ; tl . to ( lime…" at bounding box center [439, 317] width 279 height 426
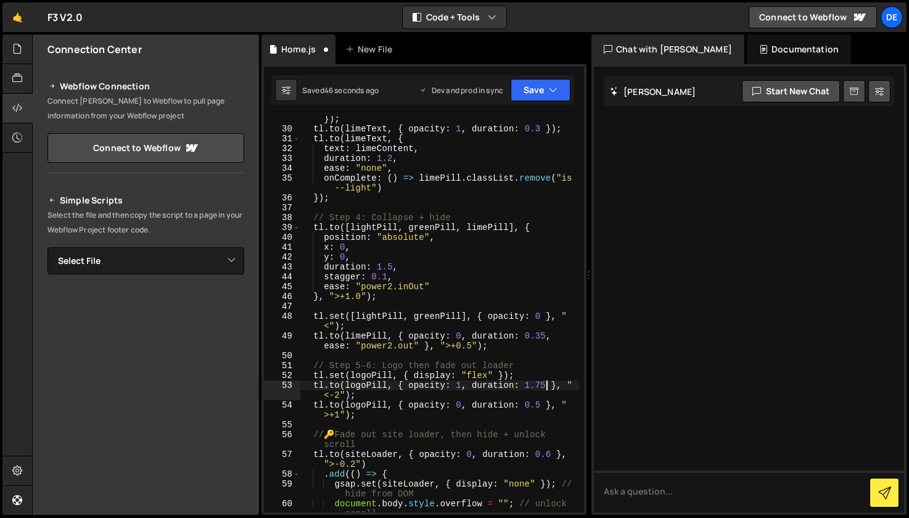
click at [545, 384] on div "tl . to ( limePill , { opacity : 1 , y : 0 , duration : 0.1 }) ; tl . to ( lime…" at bounding box center [439, 317] width 279 height 426
drag, startPoint x: 540, startPoint y: 384, endPoint x: 561, endPoint y: 388, distance: 21.3
click at [538, 385] on div "tl . to ( limePill , { opacity : 1 , y : 0 , duration : 0.1 }) ; tl . to ( lime…" at bounding box center [439, 317] width 279 height 426
click at [541, 362] on div "tl . to ( limePill , { opacity : 1 , y : 0 , duration : 0.1 }) ; tl . to ( lime…" at bounding box center [439, 317] width 279 height 426
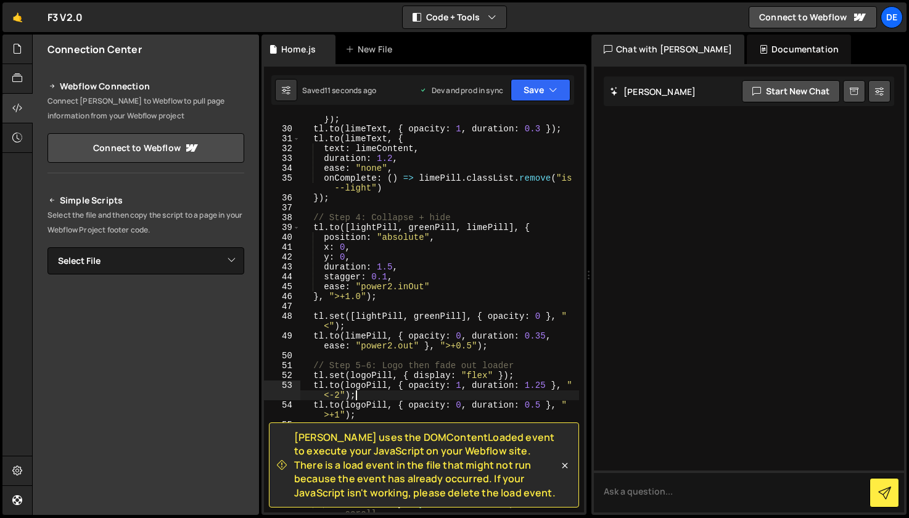
click at [415, 393] on div "tl . to ( limePill , { opacity : 1 , y : 0 , duration : 0.1 }) ; tl . to ( lime…" at bounding box center [439, 317] width 279 height 426
click at [405, 408] on div "tl . to ( limePill , { opacity : 1 , y : 0 , duration : 0.1 }) ; tl . to ( lime…" at bounding box center [439, 317] width 279 height 426
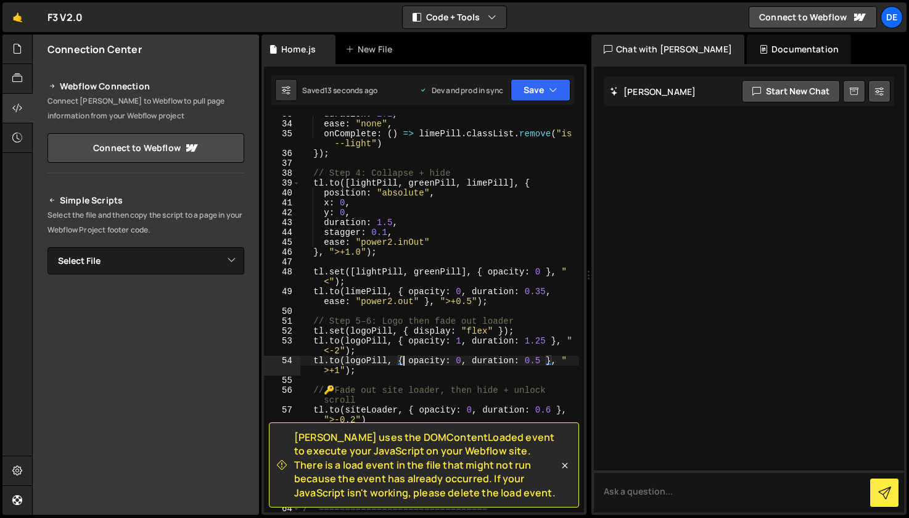
scroll to position [451, 0]
click at [339, 372] on div "duration : 1.2 , ease : "none" , onComplete : ( ) => limePill . classList . rem…" at bounding box center [439, 317] width 279 height 416
click at [461, 331] on div "duration : 1.2 , ease : "none" , onComplete : ( ) => limePill . classList . rem…" at bounding box center [439, 317] width 279 height 416
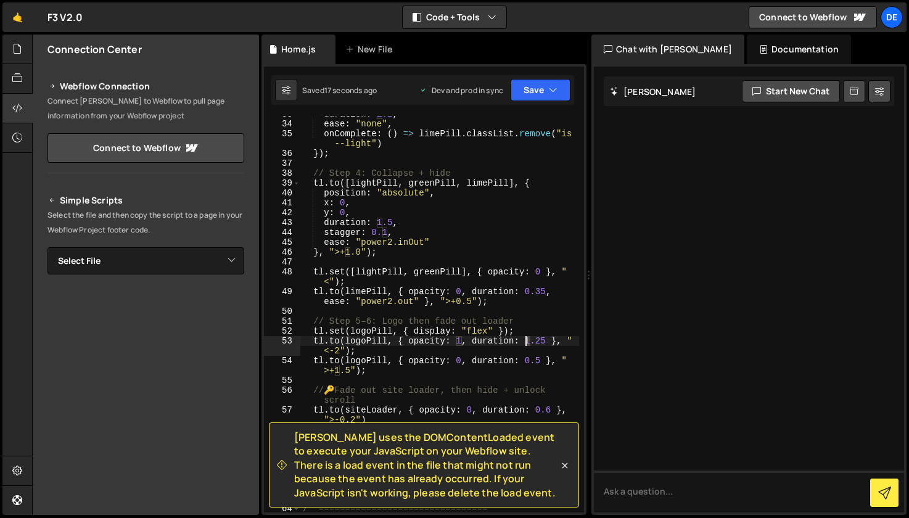
click at [528, 342] on div "duration : 1.2 , ease : "none" , onComplete : ( ) => limePill . classList . rem…" at bounding box center [439, 317] width 279 height 416
click at [541, 335] on div "Debug Explain Copy" at bounding box center [547, 345] width 65 height 20
drag, startPoint x: 537, startPoint y: 339, endPoint x: 531, endPoint y: 339, distance: 6.2
click at [537, 339] on div "duration : 1.2 , ease : "none" , onComplete : ( ) => limePill . classList . rem…" at bounding box center [439, 317] width 279 height 416
click at [527, 340] on div "duration : 1.2 , ease : "none" , onComplete : ( ) => limePill . classList . rem…" at bounding box center [439, 317] width 279 height 416
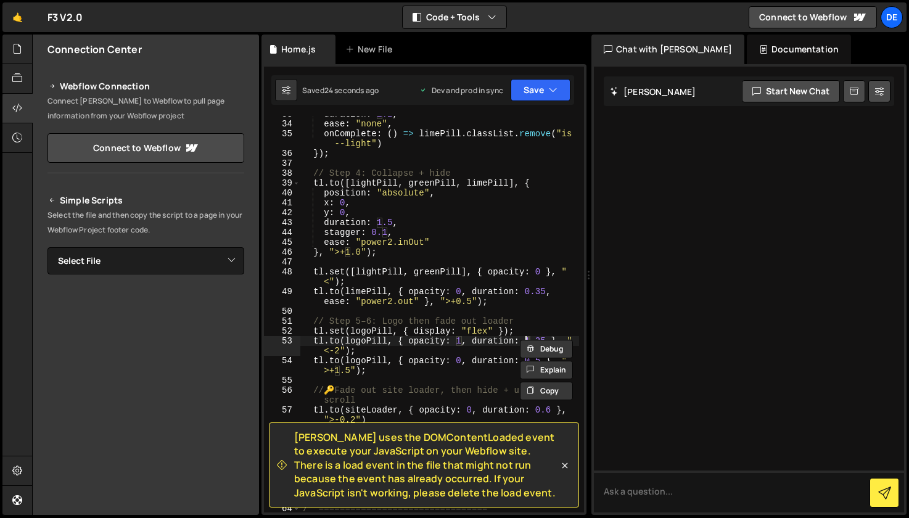
scroll to position [0, 15]
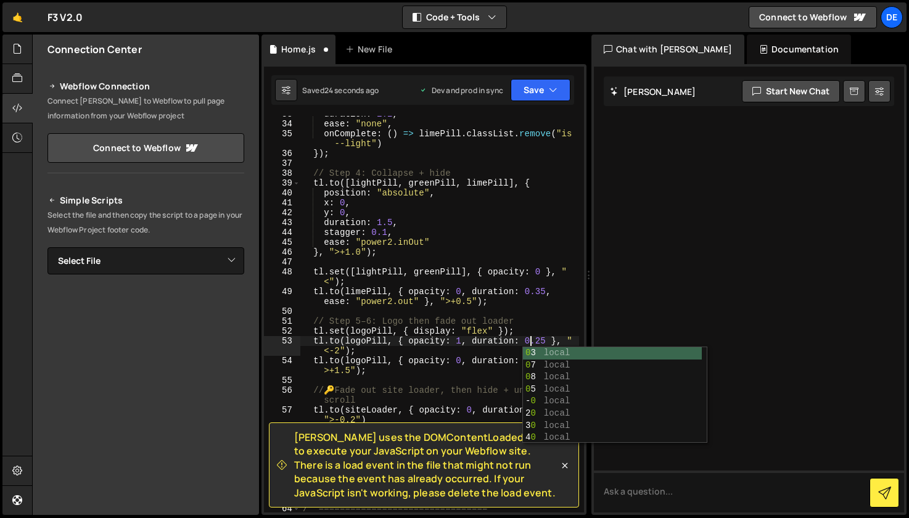
click at [0, 0] on div "Debug Explain Copy" at bounding box center [0, 0] width 0 height 0
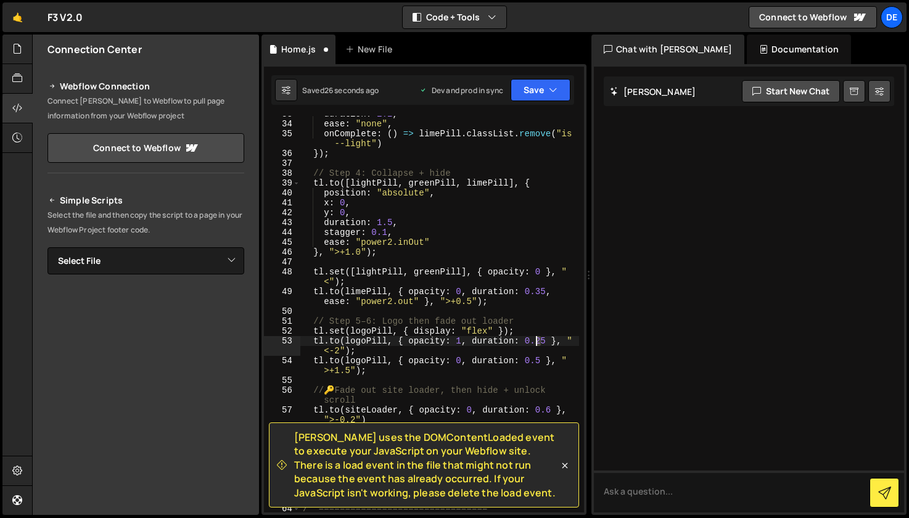
click at [537, 341] on div "duration : 1.2 , ease : "none" , onComplete : ( ) => limePill . classList . rem…" at bounding box center [439, 317] width 279 height 416
click at [614, 281] on div at bounding box center [749, 290] width 310 height 446
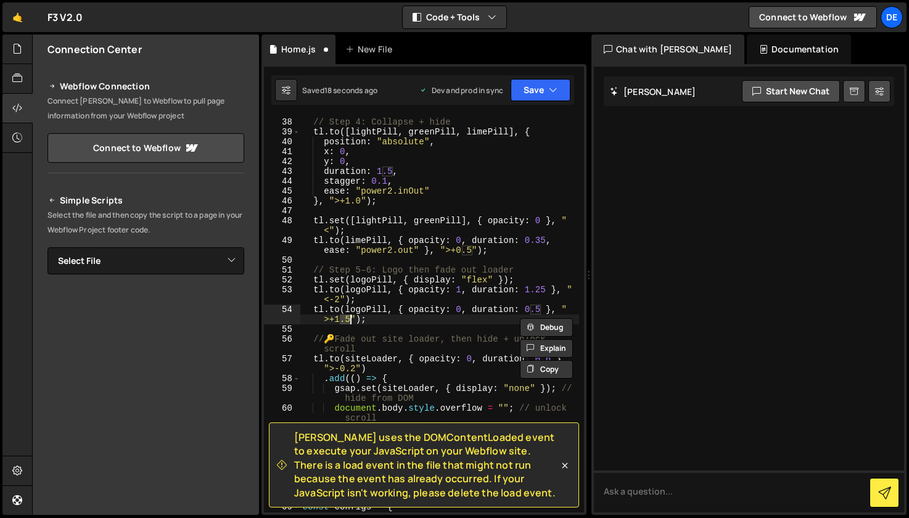
scroll to position [503, 0]
drag, startPoint x: 344, startPoint y: 319, endPoint x: 350, endPoint y: 319, distance: 6.8
click at [345, 319] on div "// Step 4: Collapse + hide tl . to ([ lightPill , greenPill , limePill ] , { po…" at bounding box center [439, 314] width 279 height 397
click at [539, 307] on div "// Step 4: Collapse + hide tl . to ([ lightPill , greenPill , limePill ] , { po…" at bounding box center [439, 315] width 279 height 416
click at [540, 294] on div "// Step 4: Collapse + hide tl . to ([ lightPill , greenPill , limePill ] , { po…" at bounding box center [439, 315] width 279 height 416
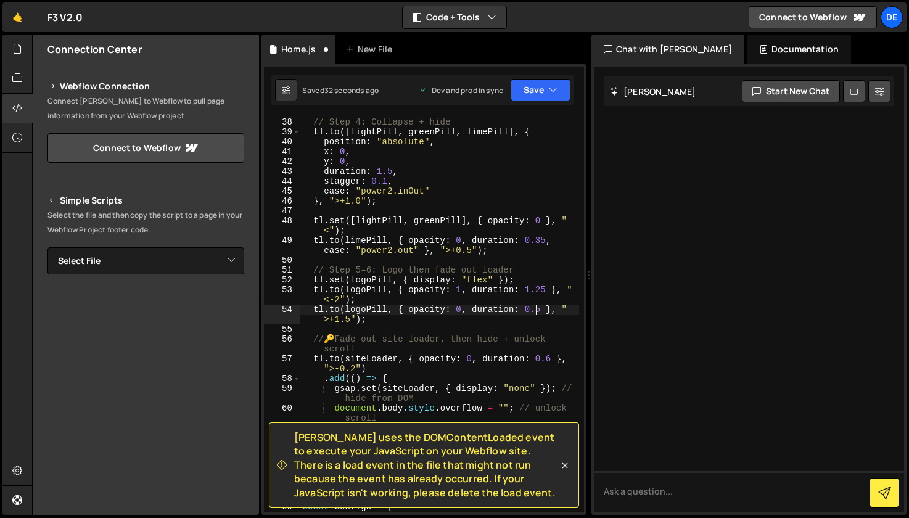
click at [537, 308] on div "// Step 4: Collapse + hide tl . to ([ lightPill , greenPill , limePill ] , { po…" at bounding box center [439, 315] width 279 height 416
click at [520, 270] on div "// Step 4: Collapse + hide tl . to ([ lightPill , greenPill , limePill ] , { po…" at bounding box center [439, 315] width 279 height 416
click at [528, 310] on div "// Step 4: Collapse + hide tl . to ([ lightPill , greenPill , limePill ] , { po…" at bounding box center [439, 315] width 279 height 416
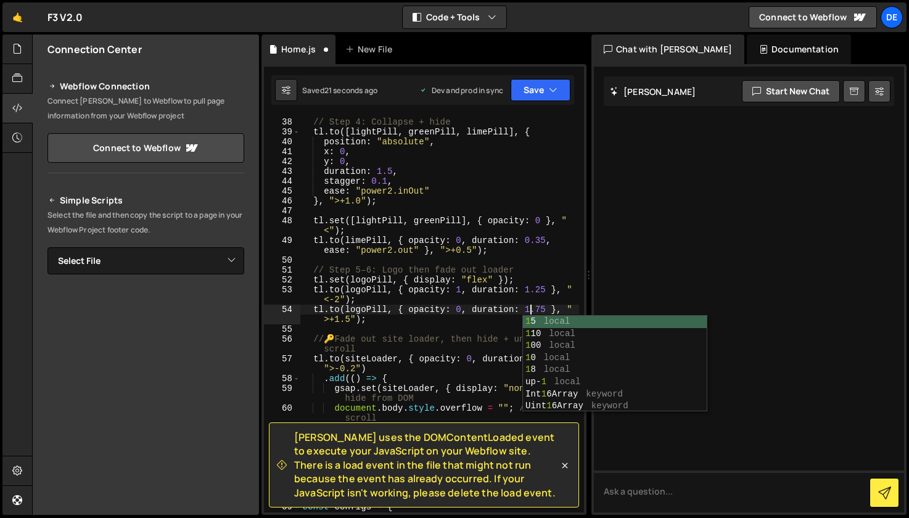
click at [543, 289] on div "// Step 4: Collapse + hide tl . to ([ lightPill , greenPill , limePill ] , { po…" at bounding box center [439, 315] width 279 height 416
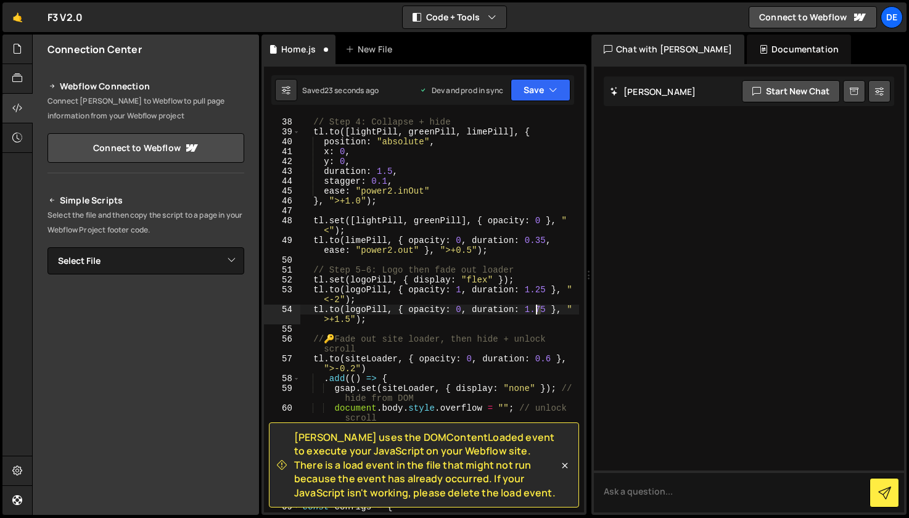
drag, startPoint x: 540, startPoint y: 310, endPoint x: 565, endPoint y: 317, distance: 25.2
click at [539, 310] on div "// Step 4: Collapse + hide tl . to ([ lightPill , greenPill , limePill ] , { po…" at bounding box center [439, 315] width 279 height 416
click at [518, 274] on div "// Step 4: Collapse + hide tl . to ([ lightPill , greenPill , limePill ] , { po…" at bounding box center [439, 315] width 279 height 416
click at [399, 288] on div "// Step 4: Collapse + hide tl . to ([ lightPill , greenPill , limePill ] , { po…" at bounding box center [439, 315] width 279 height 416
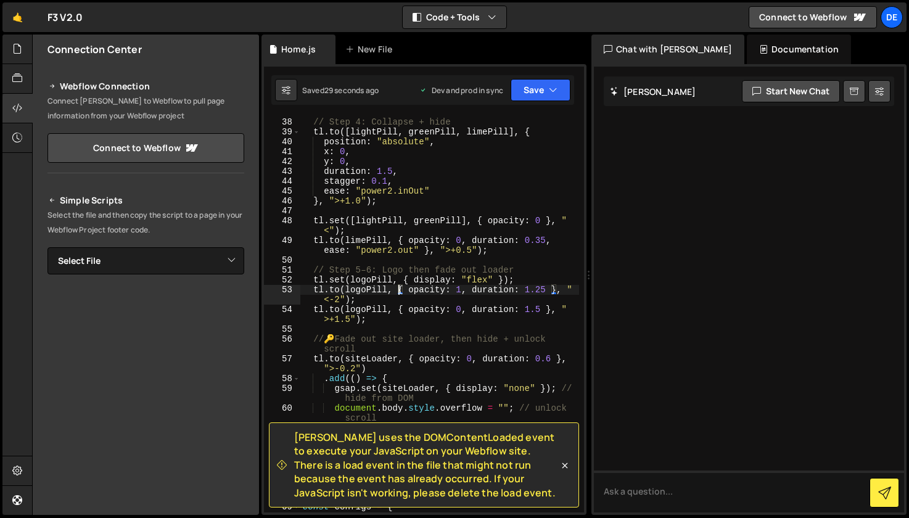
click at [337, 299] on div "// Step 4: Collapse + hide tl . to ([ lightPill , greenPill , limePill ] , { po…" at bounding box center [439, 315] width 279 height 416
click at [394, 284] on div "// Step 4: Collapse + hide tl . to ([ lightPill , greenPill , limePill ] , { po…" at bounding box center [439, 315] width 279 height 416
drag, startPoint x: 341, startPoint y: 321, endPoint x: 364, endPoint y: 326, distance: 24.0
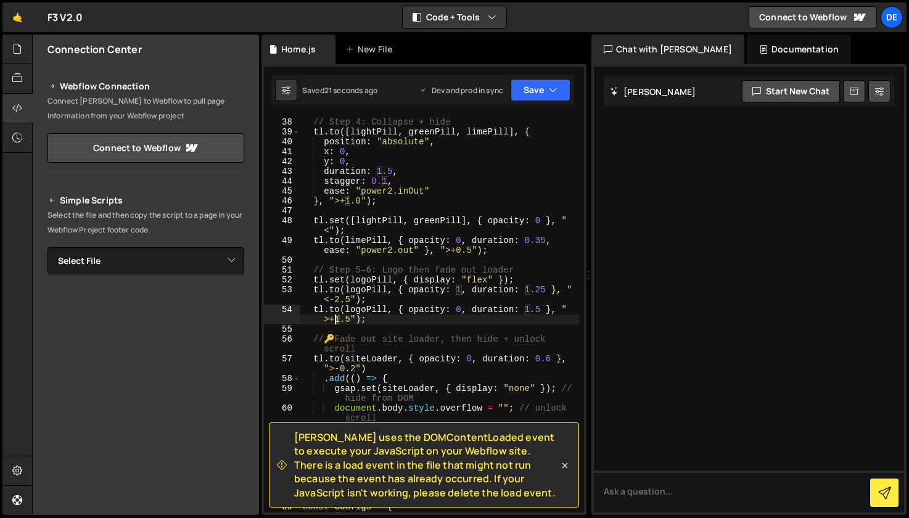
click at [337, 321] on div "// Step 4: Collapse + hide tl . to ([ lightPill , greenPill , limePill ] , { po…" at bounding box center [439, 315] width 279 height 416
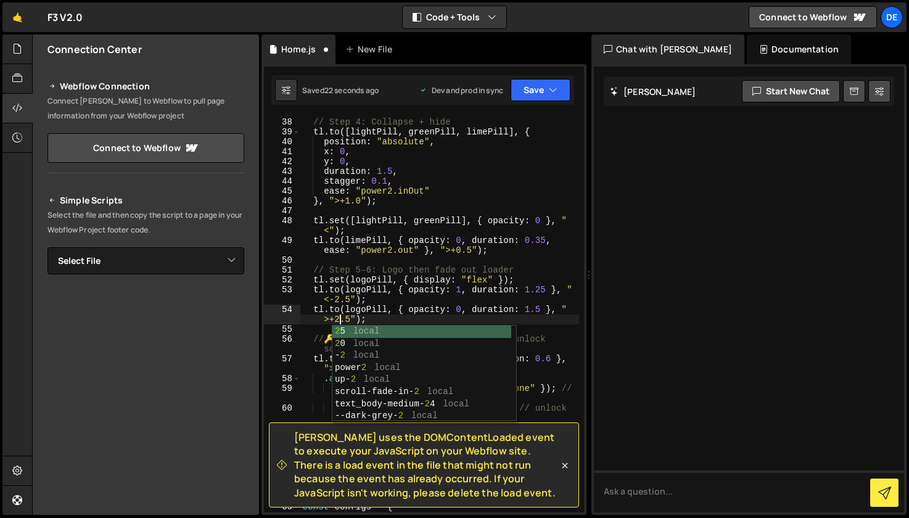
click at [349, 318] on div "// Step 4: Collapse + hide tl . to ([ lightPill , greenPill , limePill ] , { po…" at bounding box center [439, 315] width 279 height 416
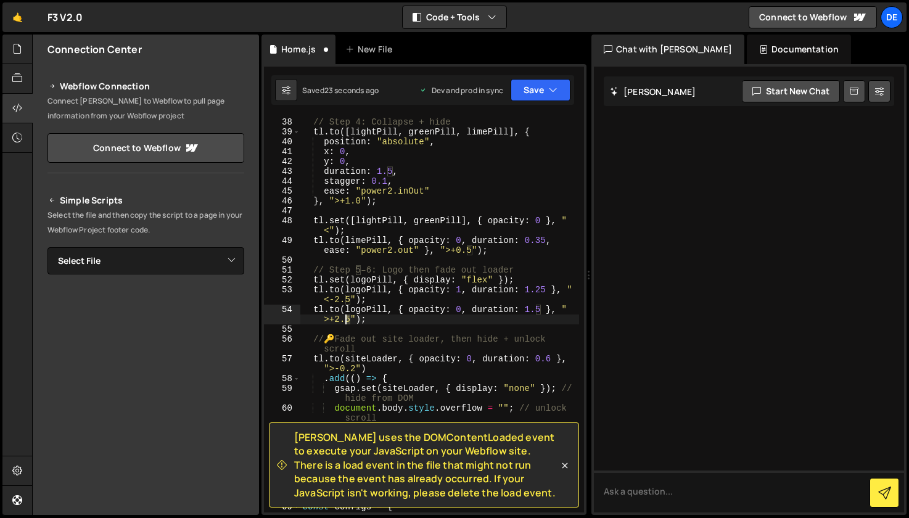
drag, startPoint x: 348, startPoint y: 318, endPoint x: 357, endPoint y: 323, distance: 10.2
click at [347, 318] on div "// Step 4: Collapse + hide tl . to ([ lightPill , greenPill , limePill ] , { po…" at bounding box center [439, 315] width 279 height 416
click at [434, 295] on div "// Step 4: Collapse + hide tl . to ([ lightPill , greenPill , limePill ] , { po…" at bounding box center [439, 315] width 279 height 416
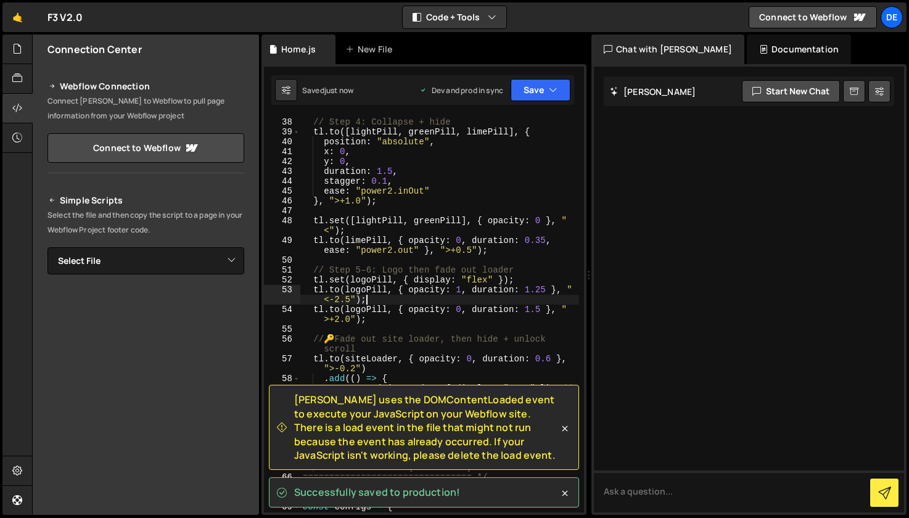
type textarea "[DOMAIN_NAME](logoPill, { opacity: 1, duration: 1.25 }, "<-2.5");"
